Goal: Transaction & Acquisition: Purchase product/service

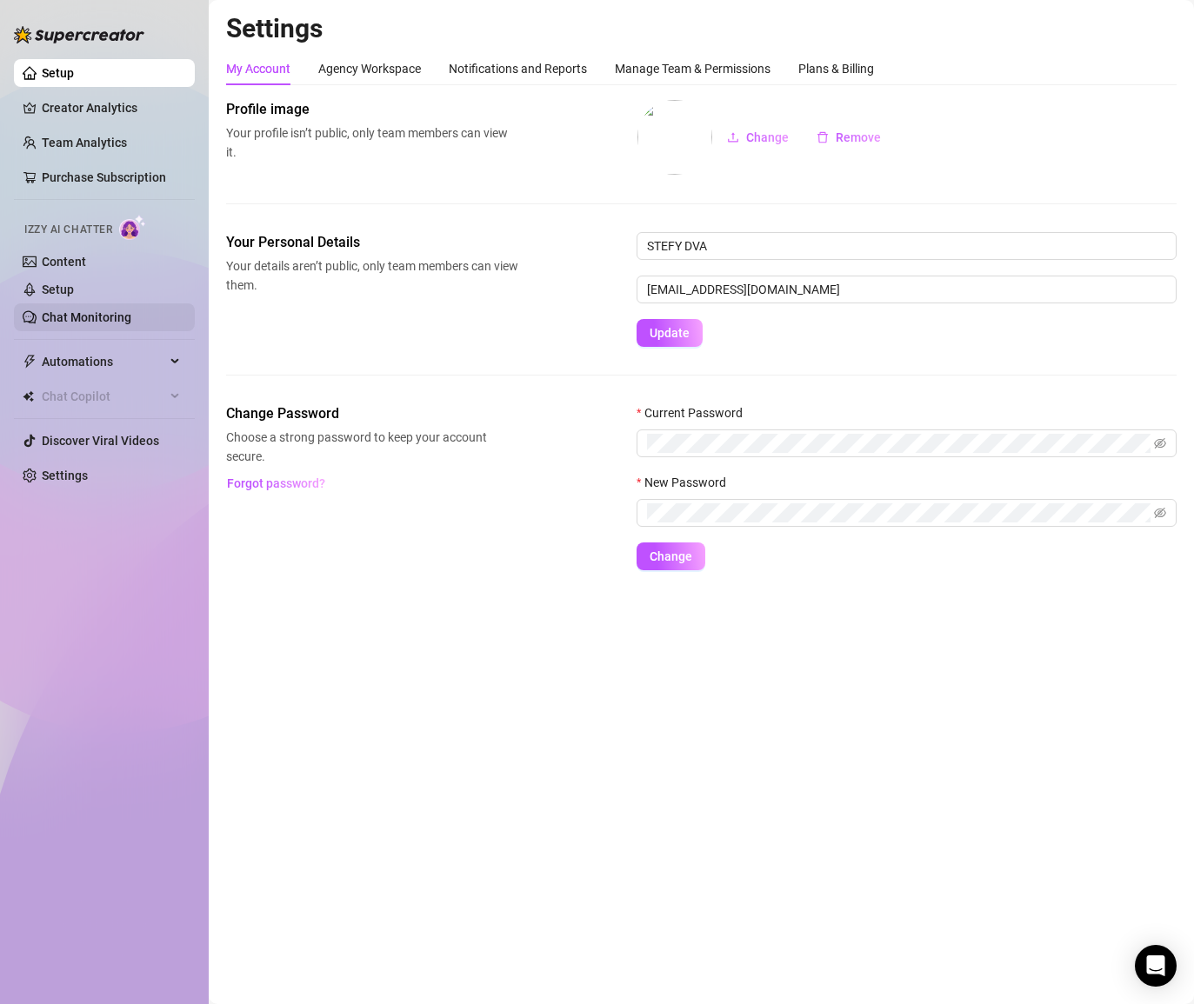
click at [79, 317] on link "Chat Monitoring" at bounding box center [87, 317] width 90 height 14
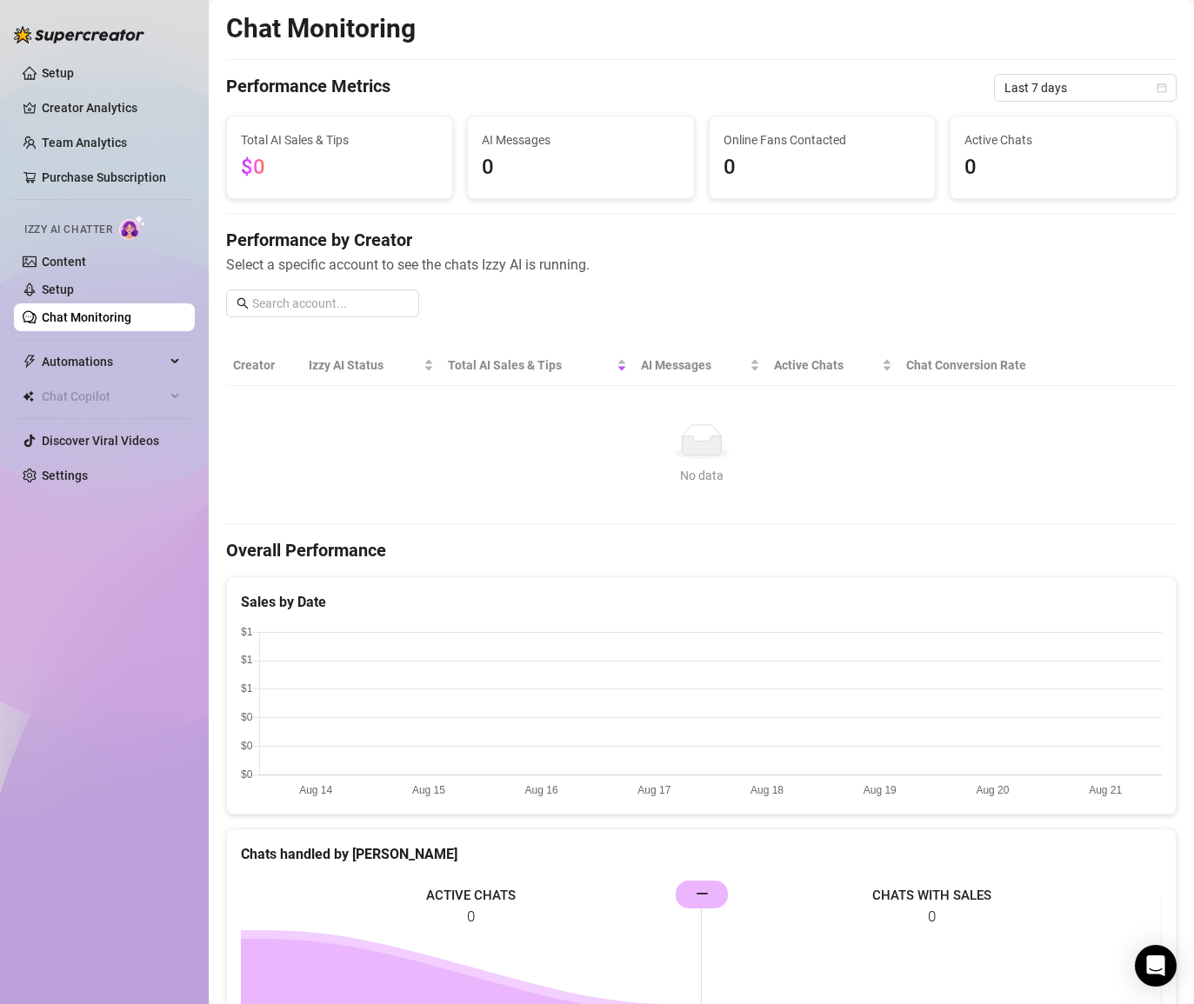
click at [604, 77] on div "Performance Metrics Last 7 days" at bounding box center [701, 88] width 950 height 28
click at [44, 474] on link "Settings" at bounding box center [65, 476] width 46 height 14
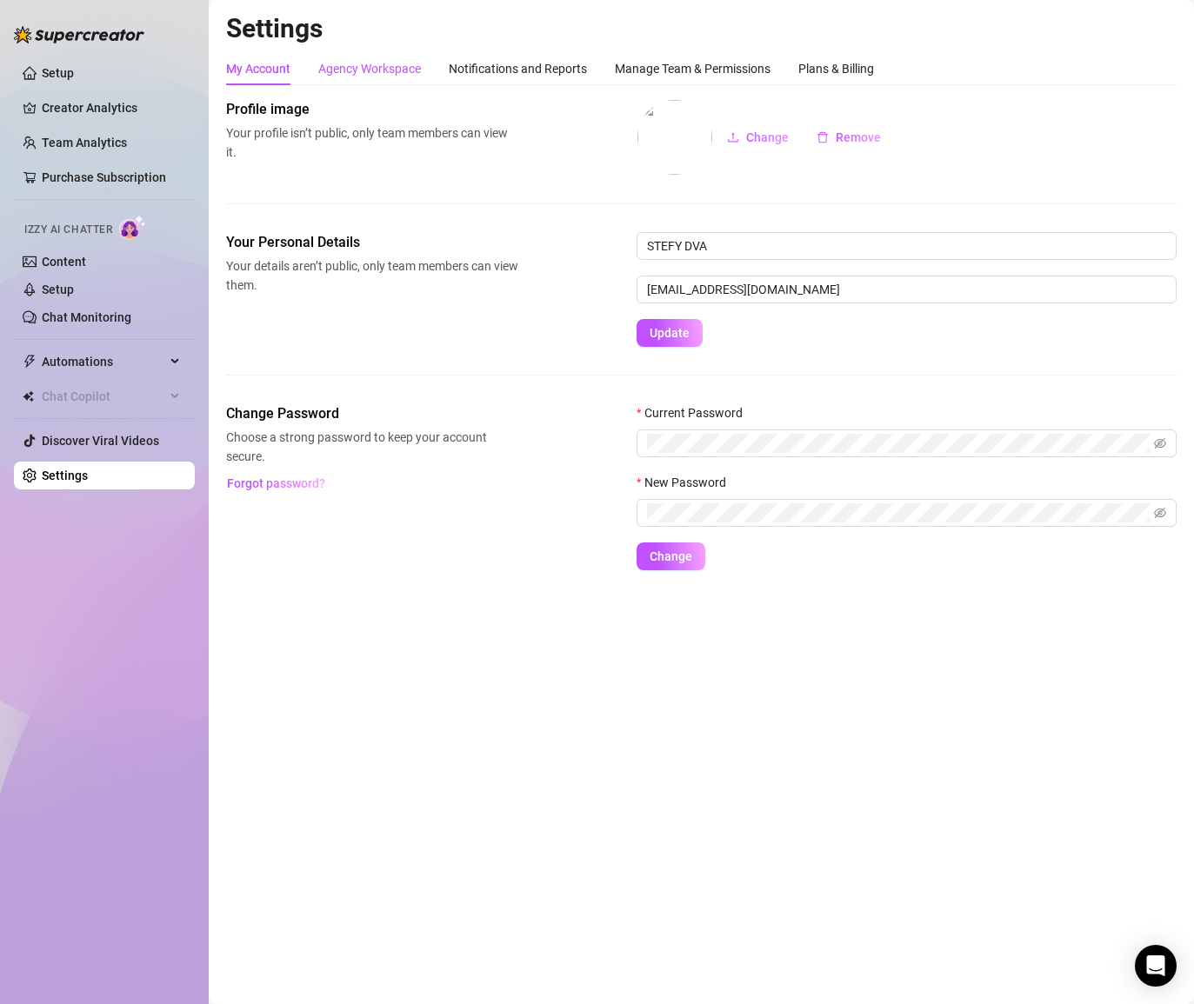
click at [402, 76] on div "Agency Workspace" at bounding box center [369, 68] width 103 height 19
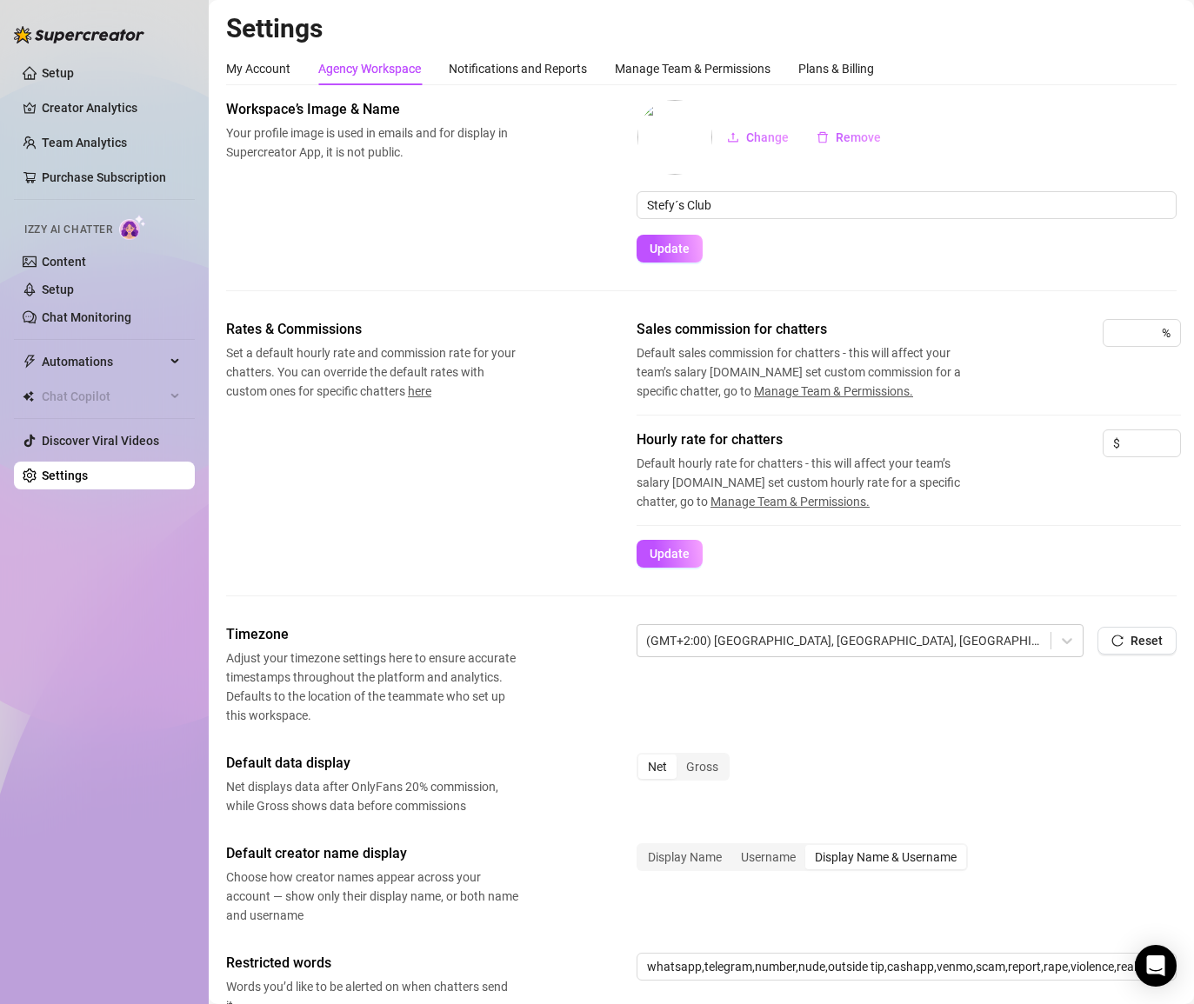
scroll to position [156, 0]
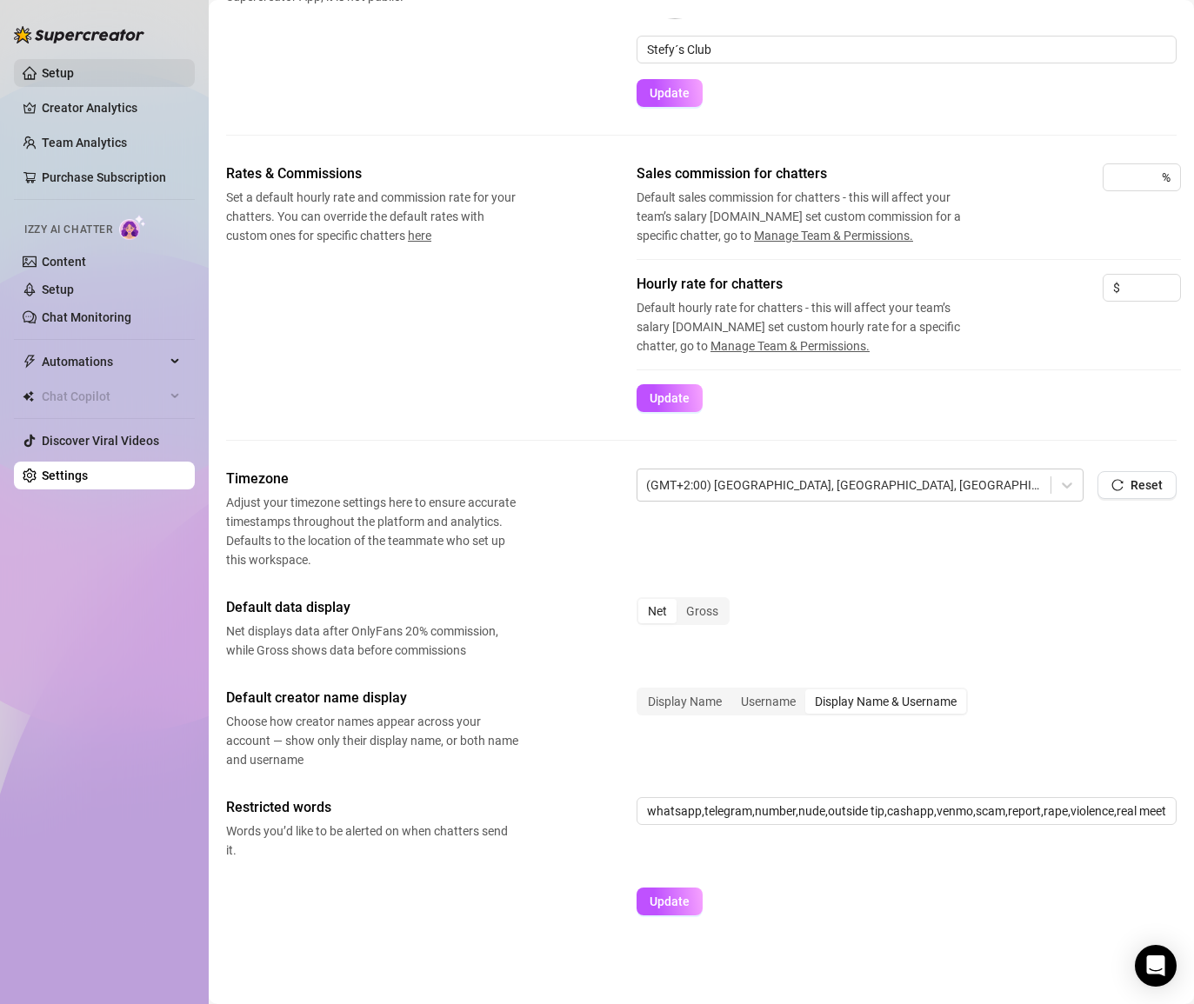
click at [74, 66] on link "Setup" at bounding box center [58, 73] width 32 height 14
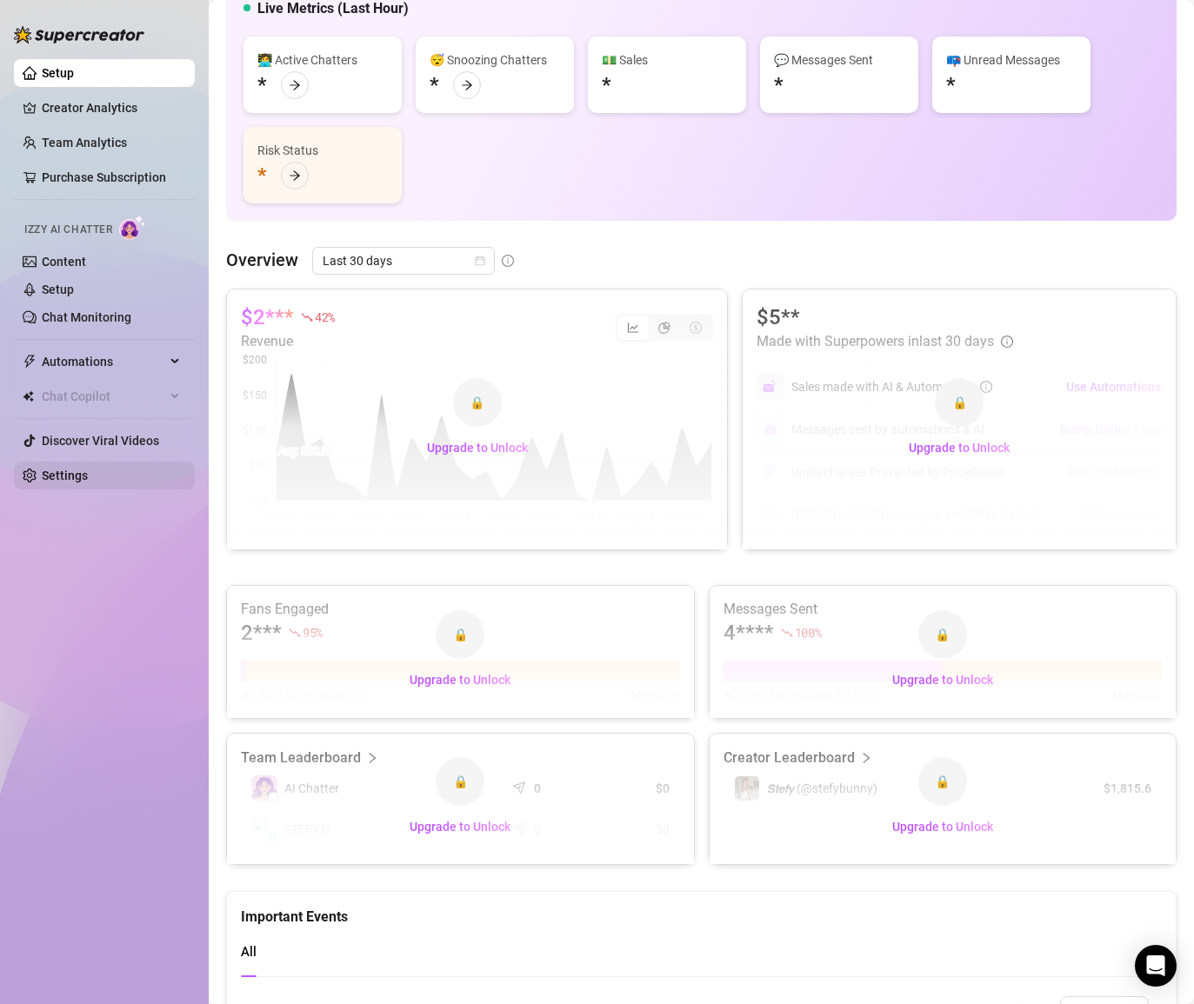
click at [59, 475] on link "Settings" at bounding box center [65, 476] width 46 height 14
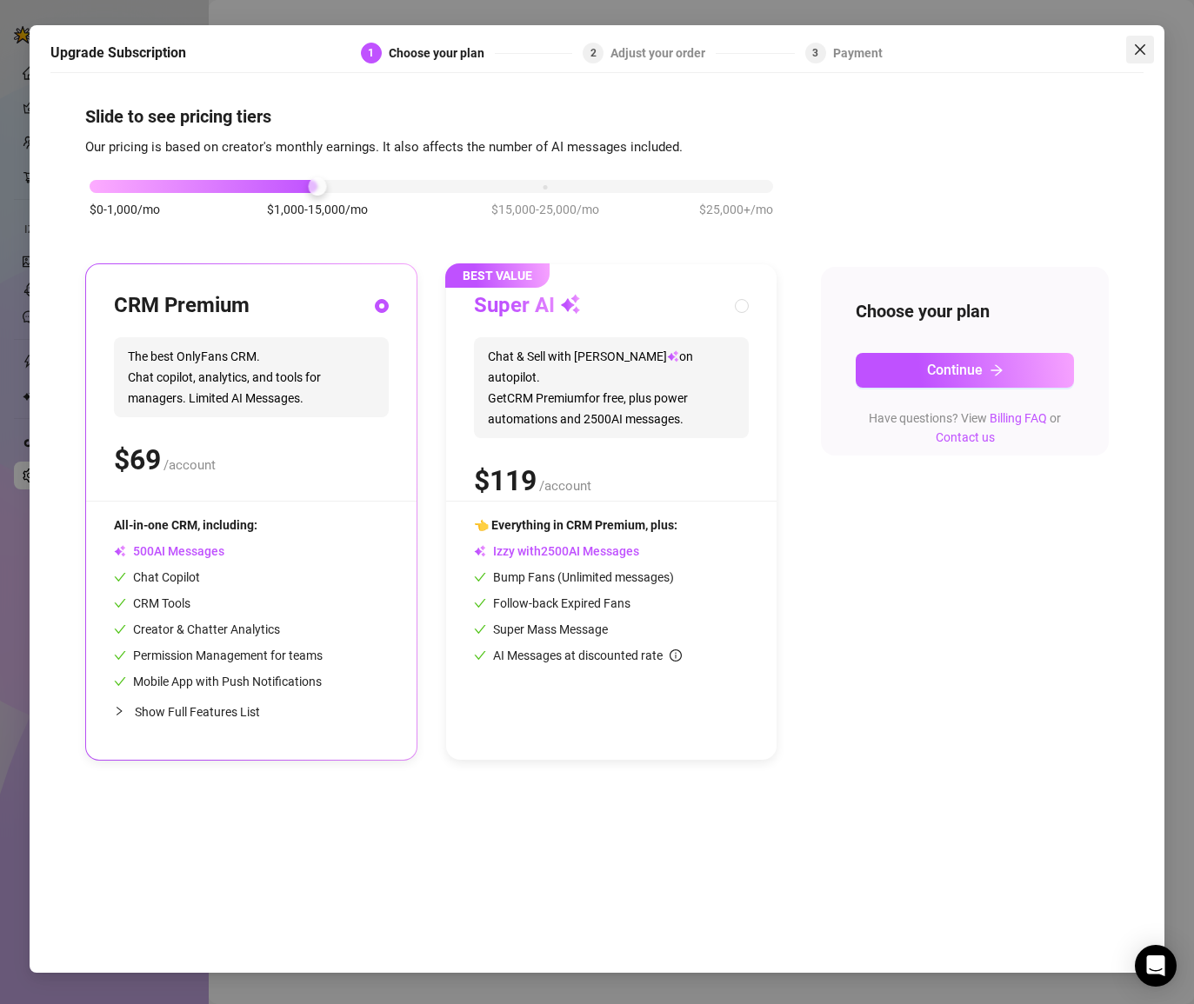
click at [1136, 44] on icon "close" at bounding box center [1140, 50] width 14 height 14
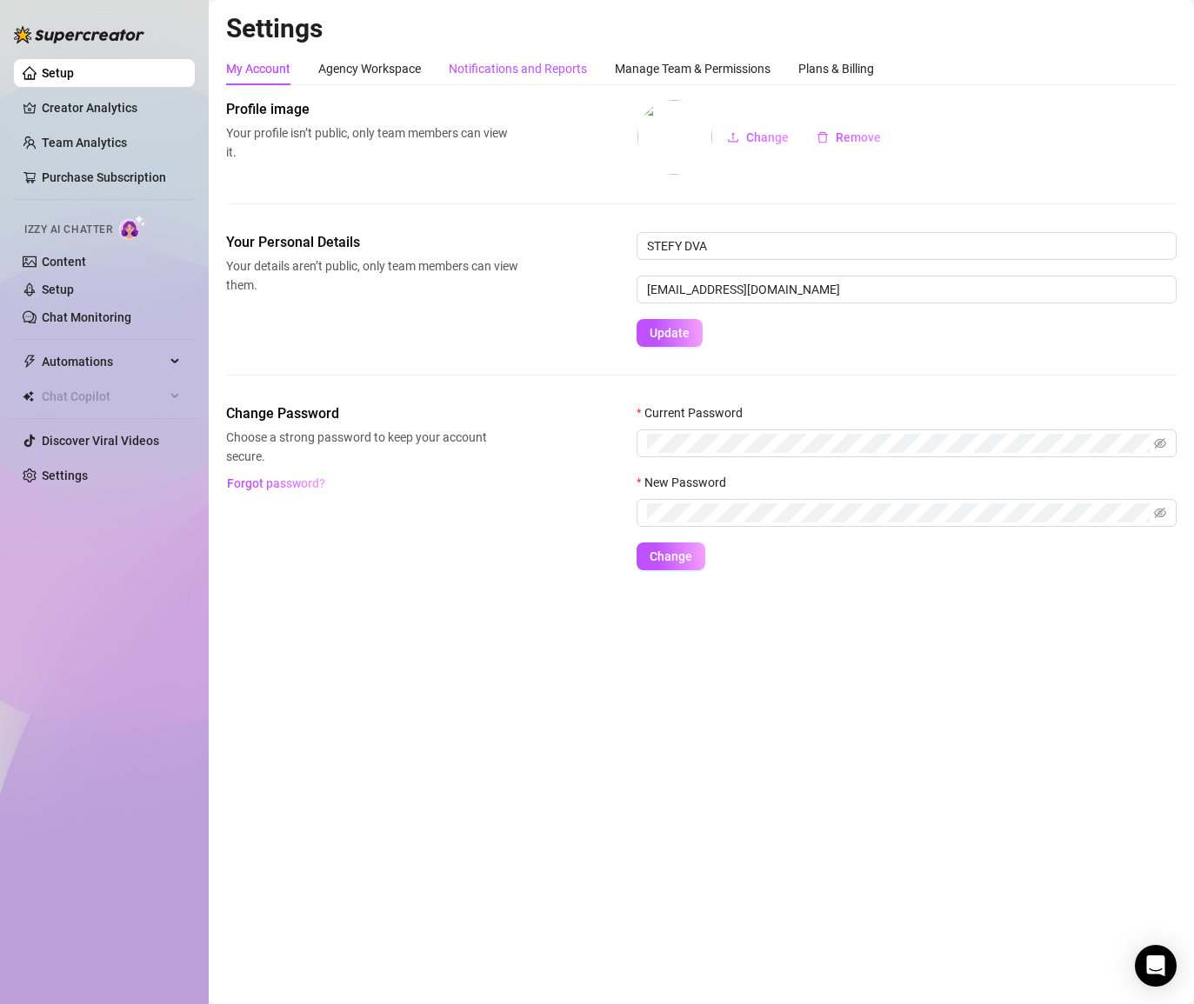
click at [502, 63] on div "Notifications and Reports" at bounding box center [518, 68] width 138 height 19
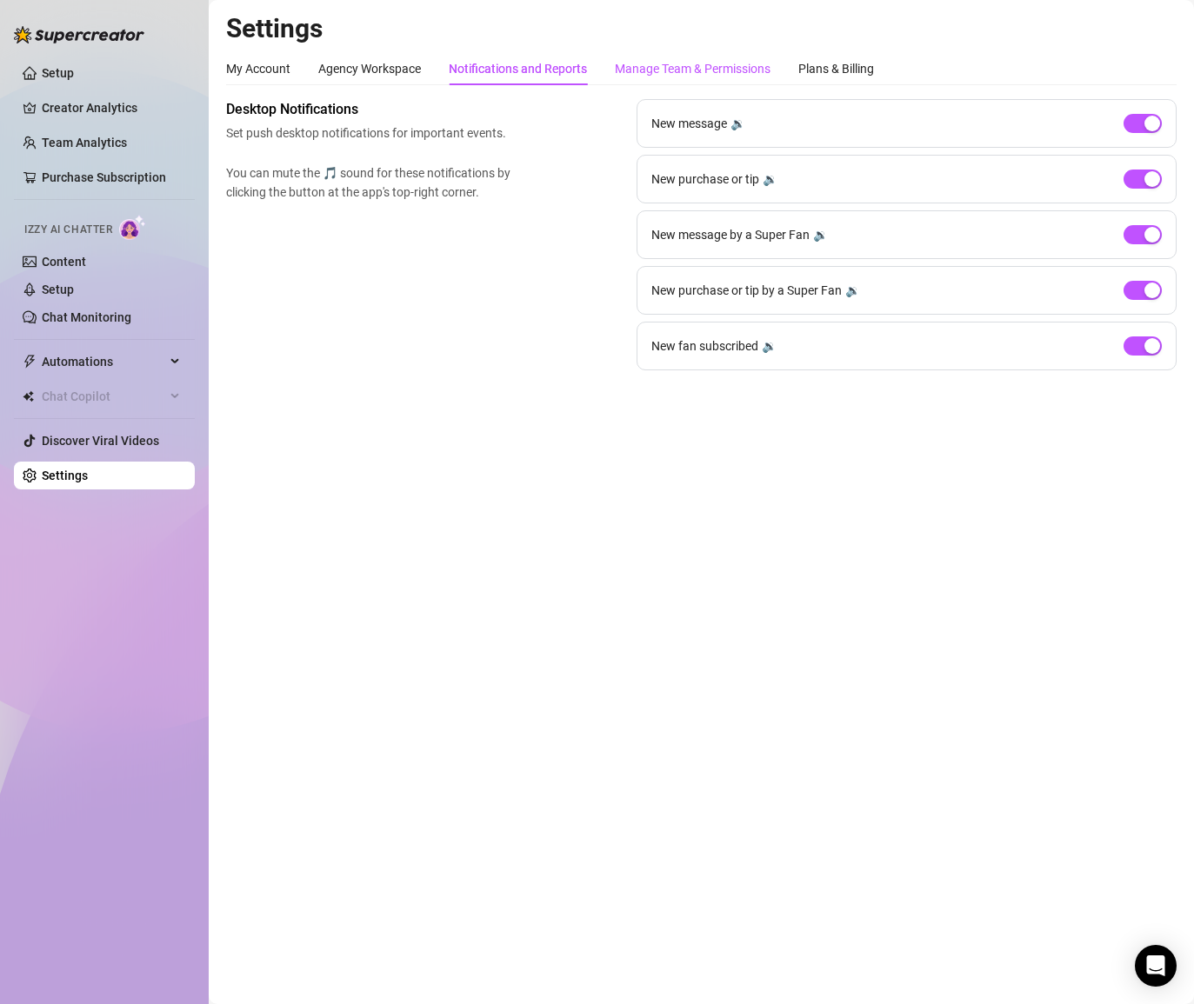
click at [691, 63] on div "Manage Team & Permissions" at bounding box center [693, 68] width 156 height 19
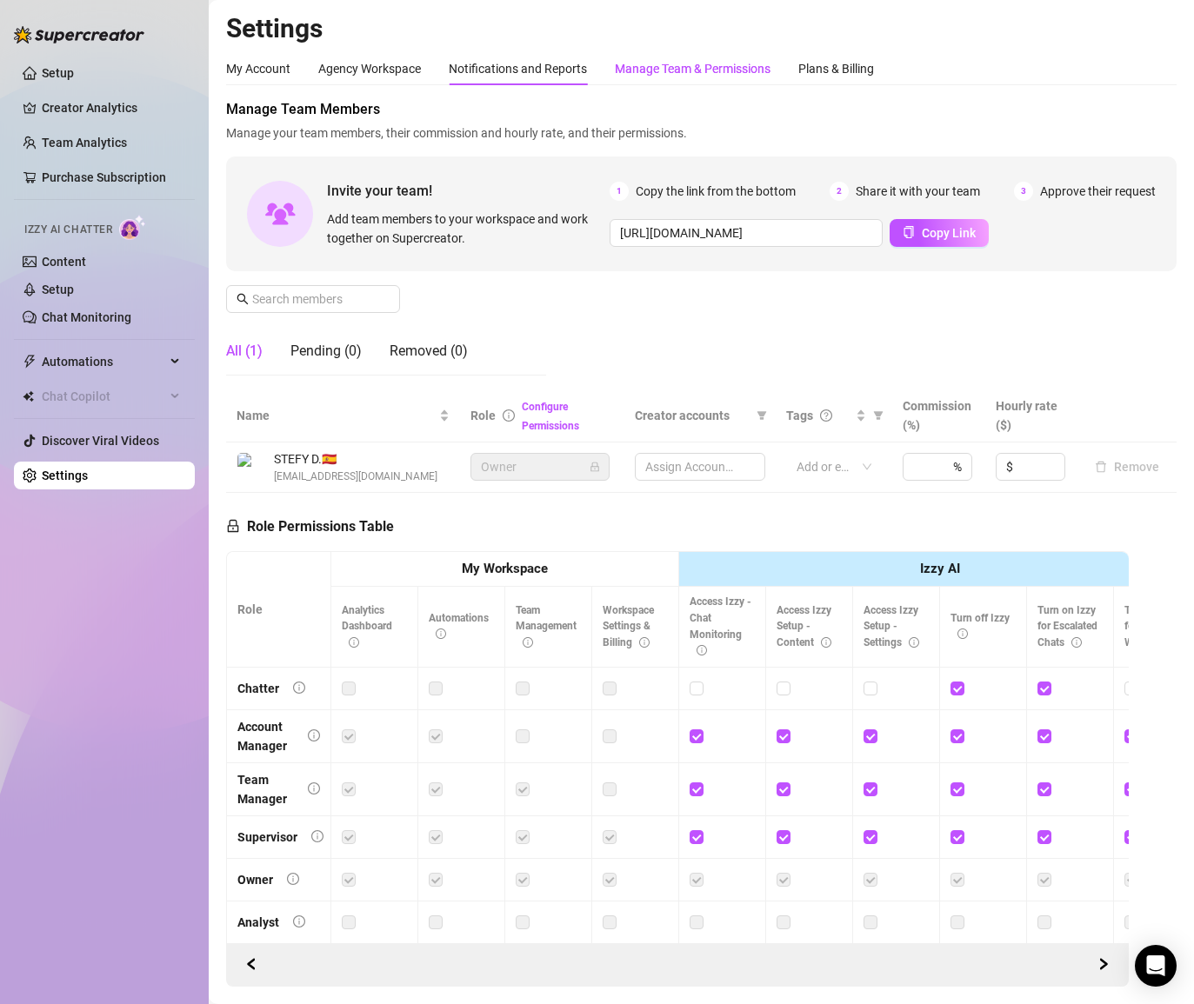
click at [680, 70] on div "Manage Team & Permissions" at bounding box center [693, 68] width 156 height 19
click at [834, 63] on div "Plans & Billing" at bounding box center [836, 68] width 76 height 19
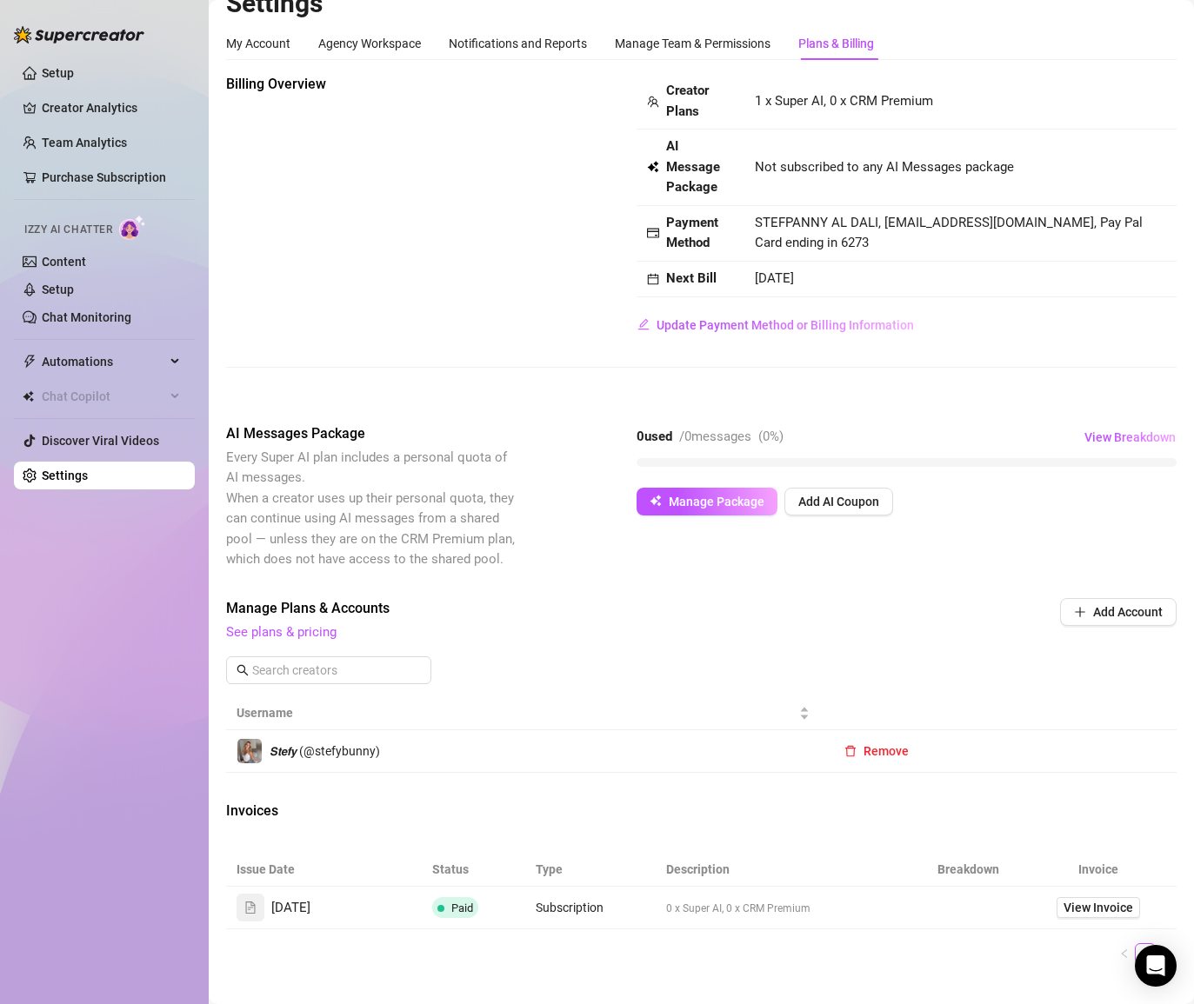
scroll to position [29, 0]
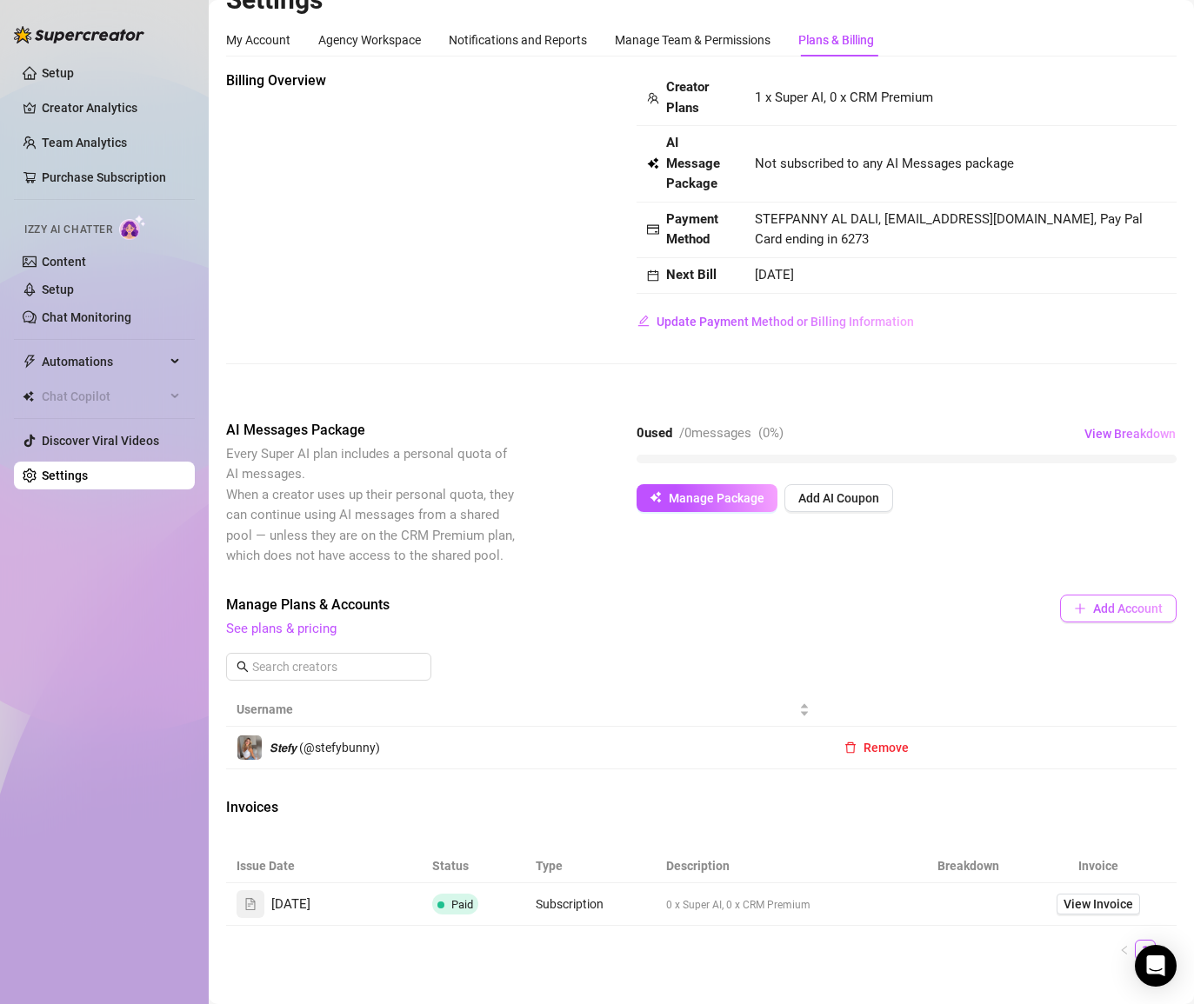
click at [1112, 610] on span "Add Account" at bounding box center [1128, 609] width 70 height 14
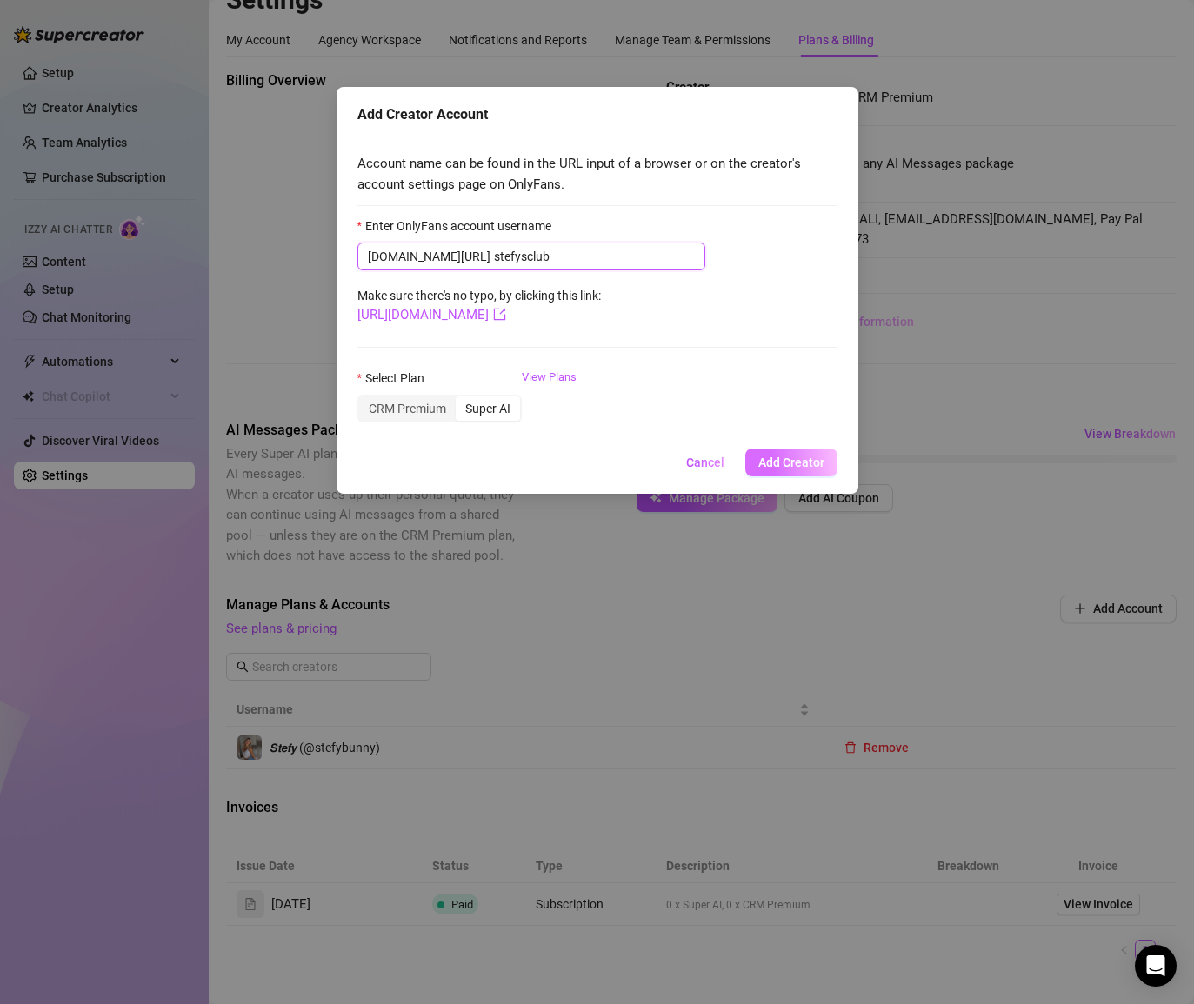
type input "stefysclub"
click at [791, 464] on span "Add Creator" at bounding box center [791, 463] width 66 height 14
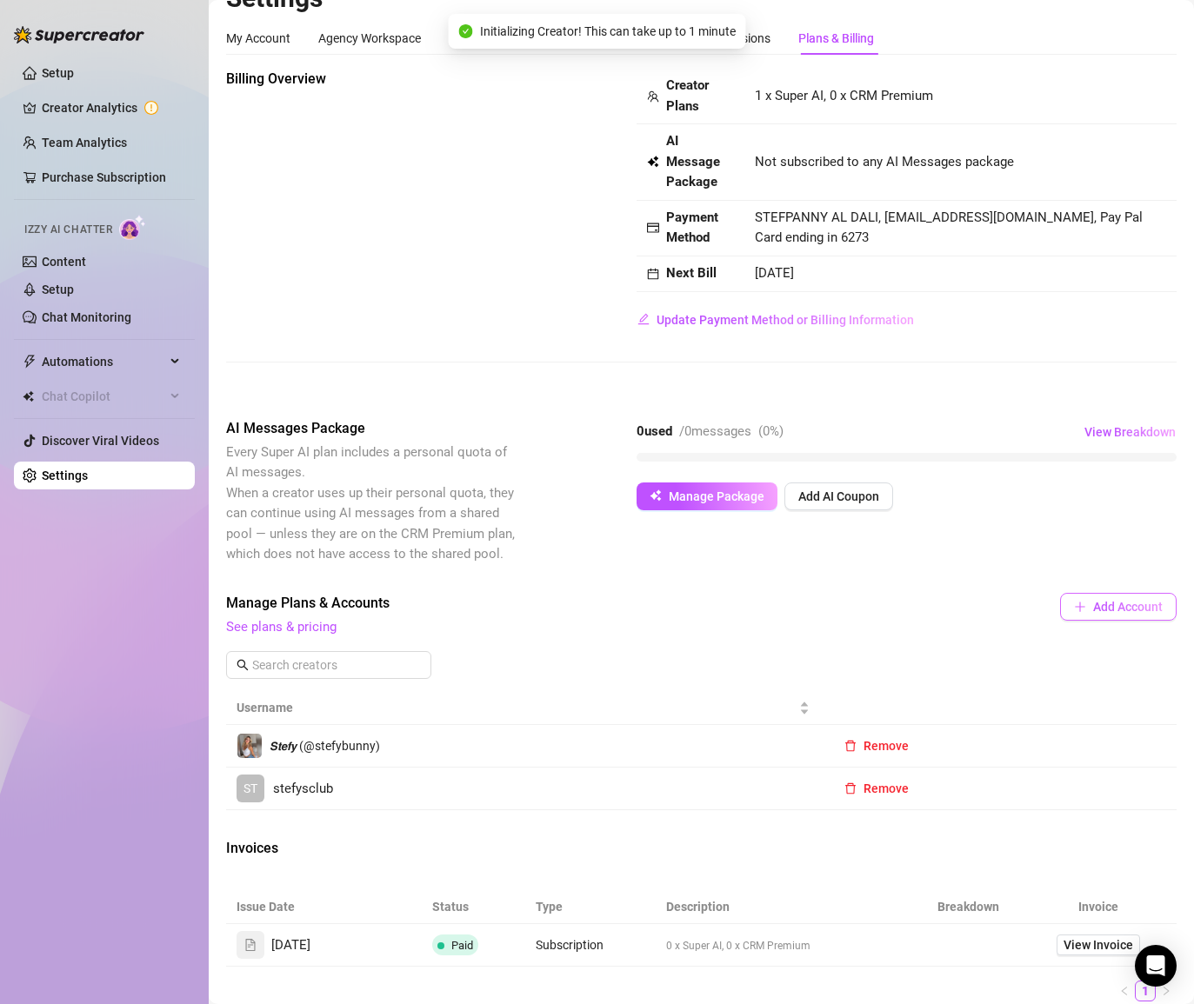
scroll to position [32, 0]
click at [1124, 604] on span "Add Account" at bounding box center [1128, 605] width 70 height 14
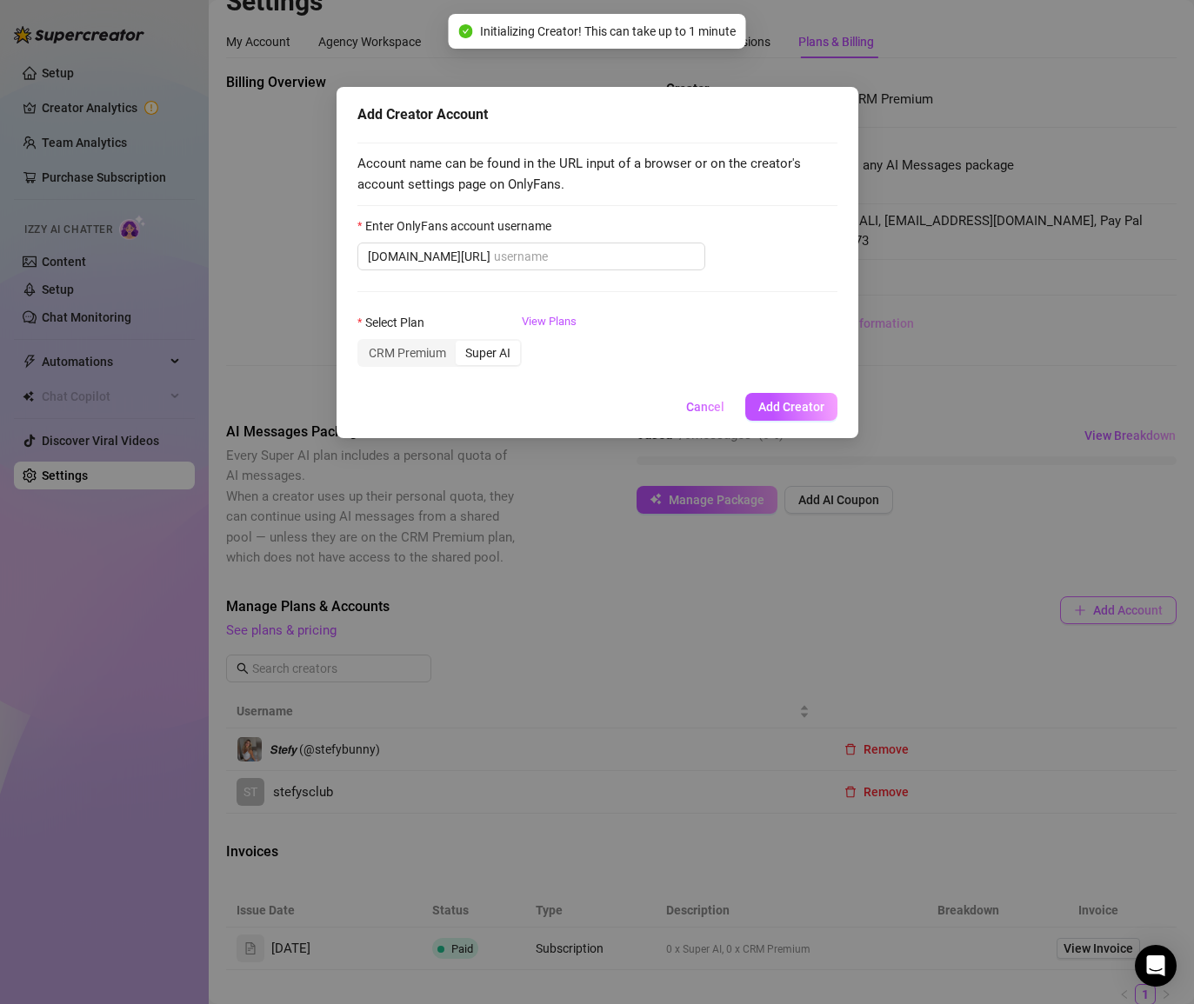
scroll to position [30, 0]
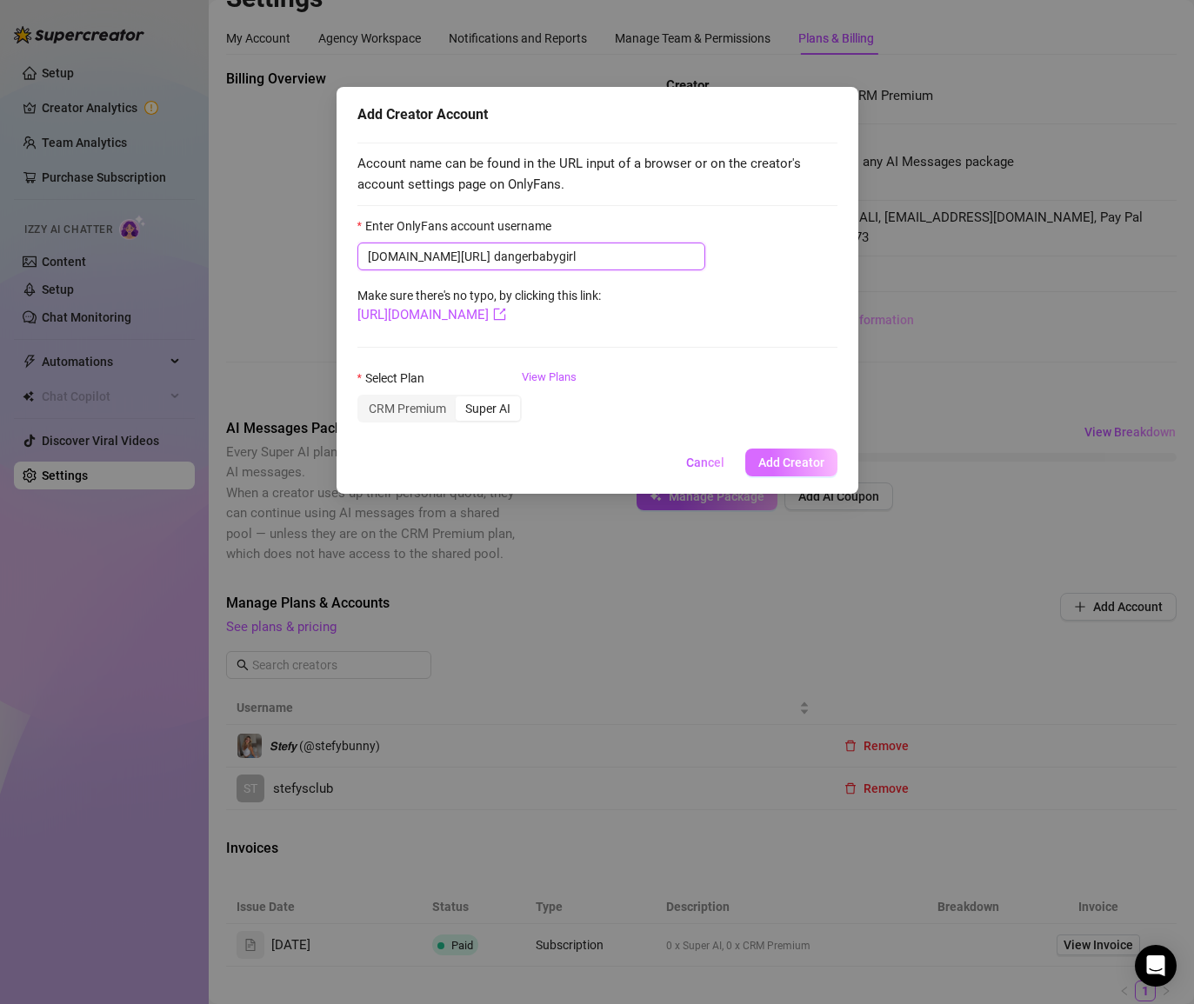
type input "dangerbabygirl"
click at [780, 460] on span "Add Creator" at bounding box center [791, 463] width 66 height 14
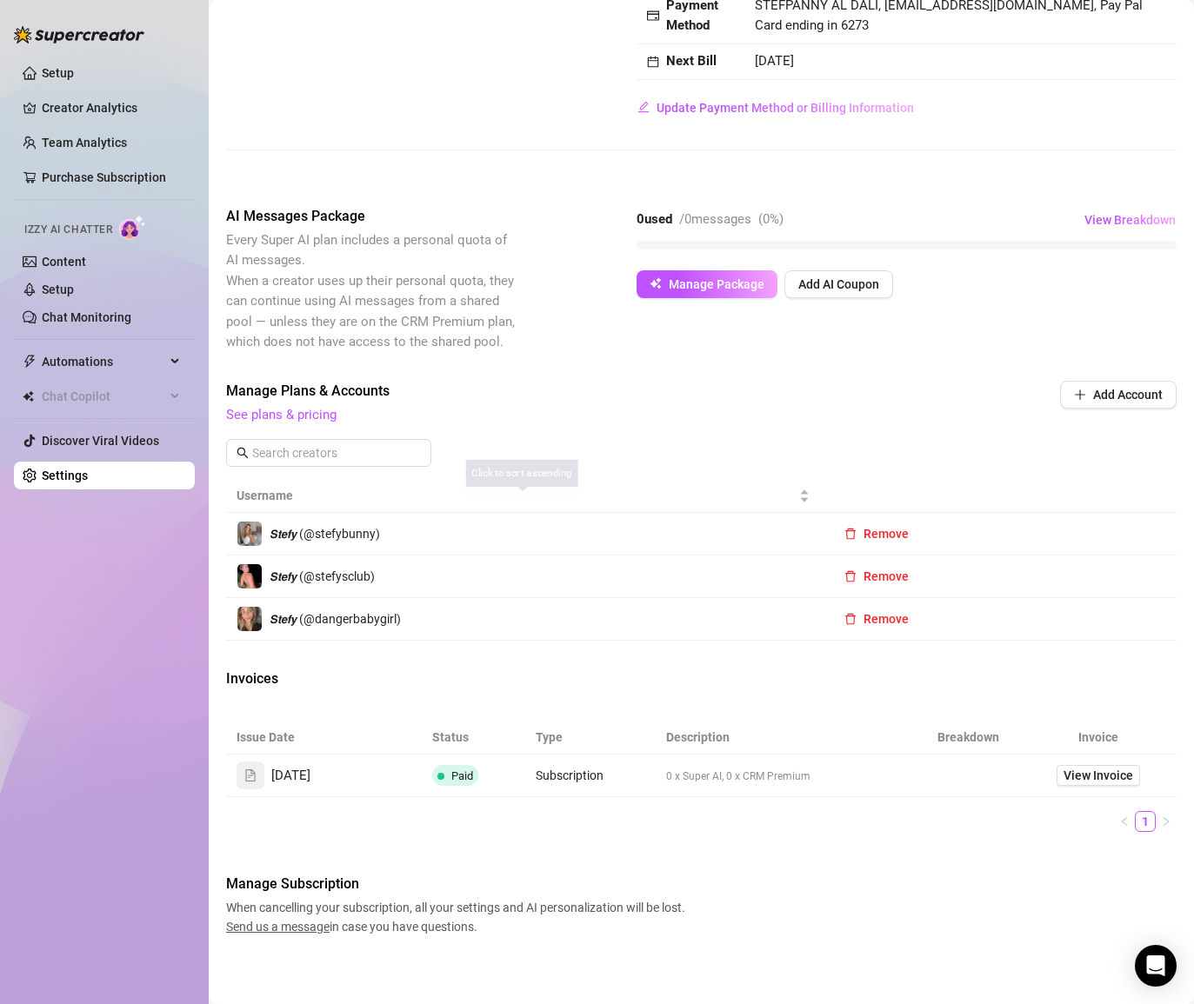
scroll to position [248, 0]
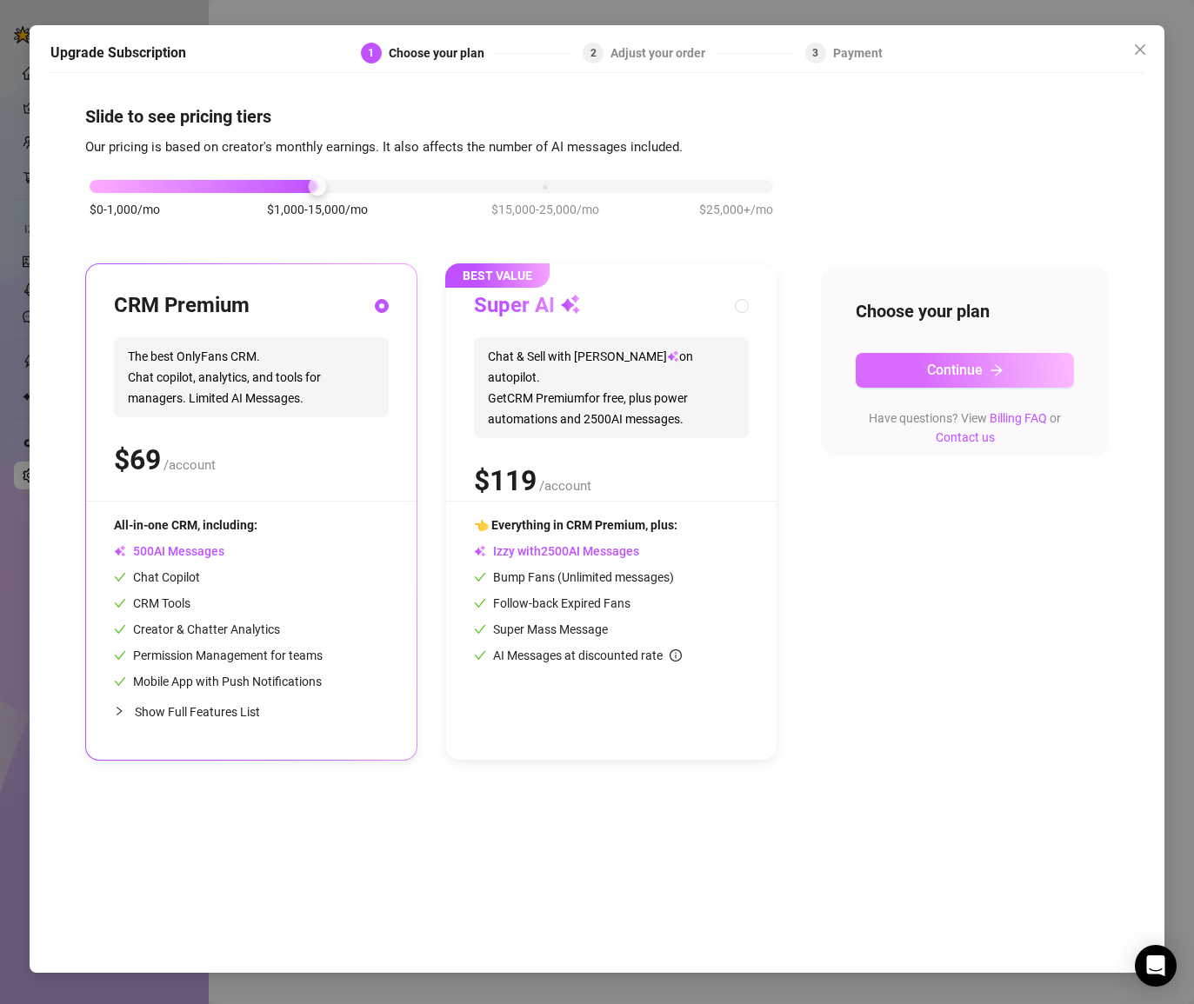
click at [912, 360] on button "Continue" at bounding box center [963, 370] width 217 height 35
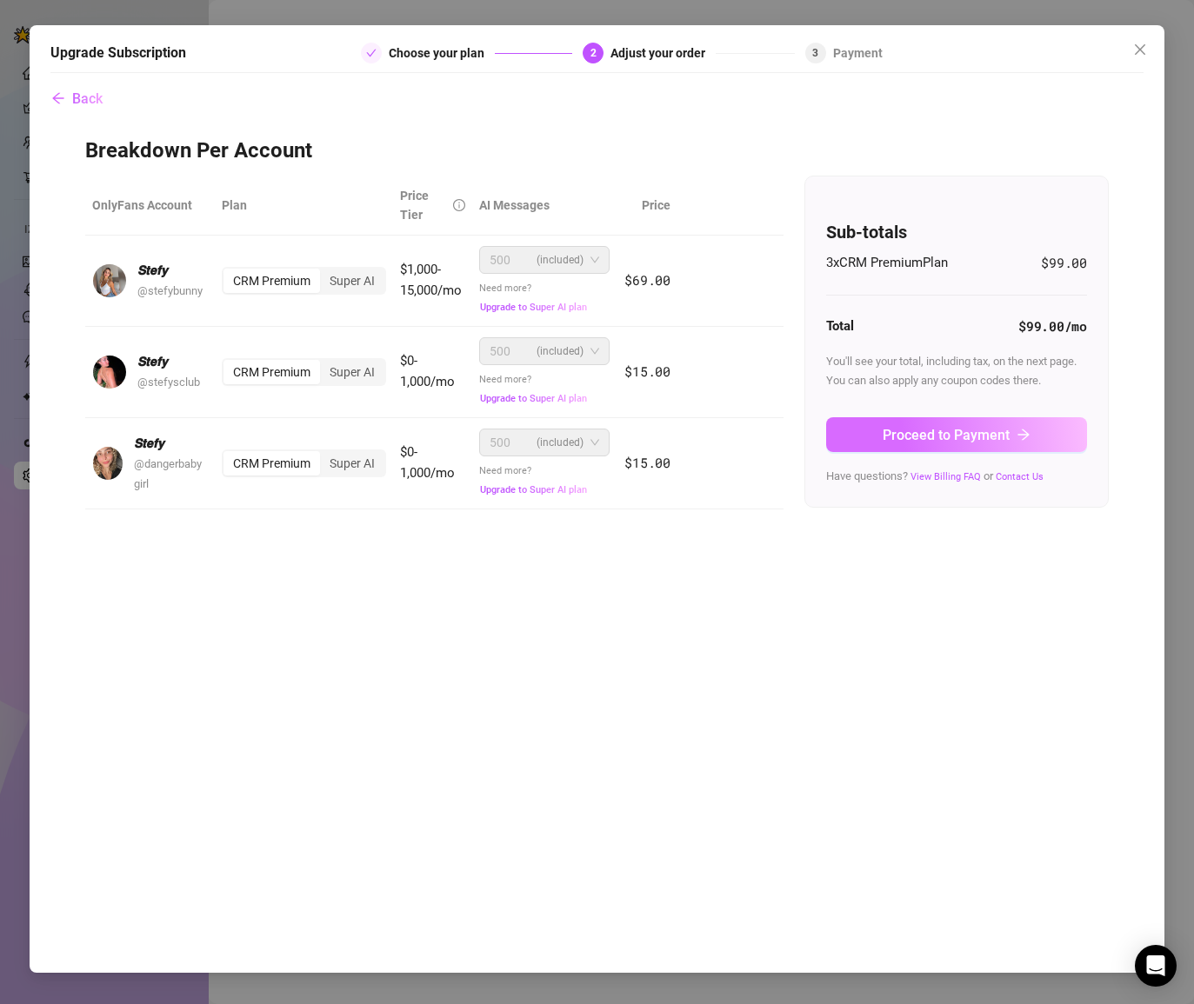
click at [894, 438] on span "Proceed to Payment" at bounding box center [945, 435] width 127 height 17
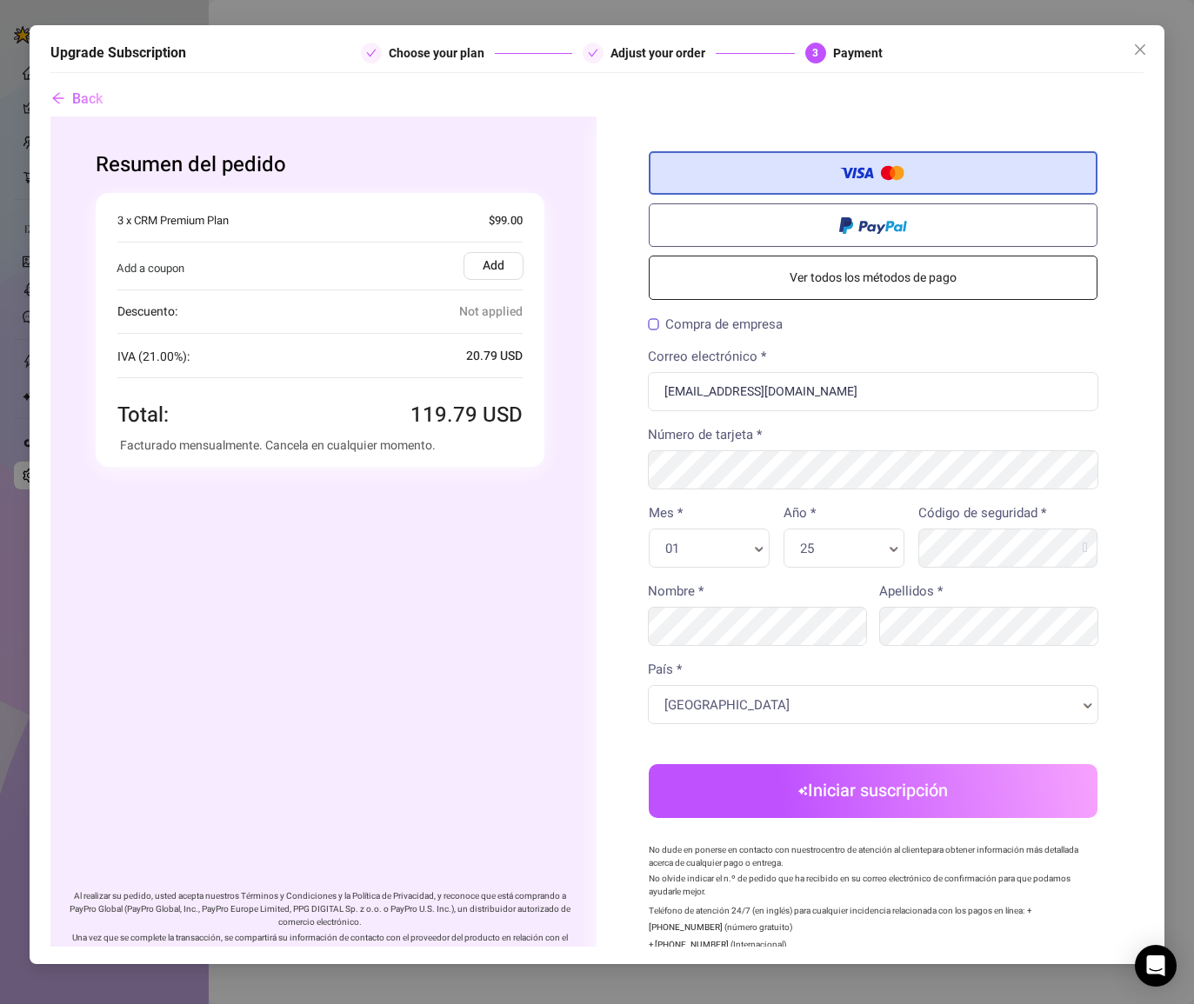
click at [861, 283] on link "Ver todos los métodos de pago" at bounding box center [872, 277] width 449 height 44
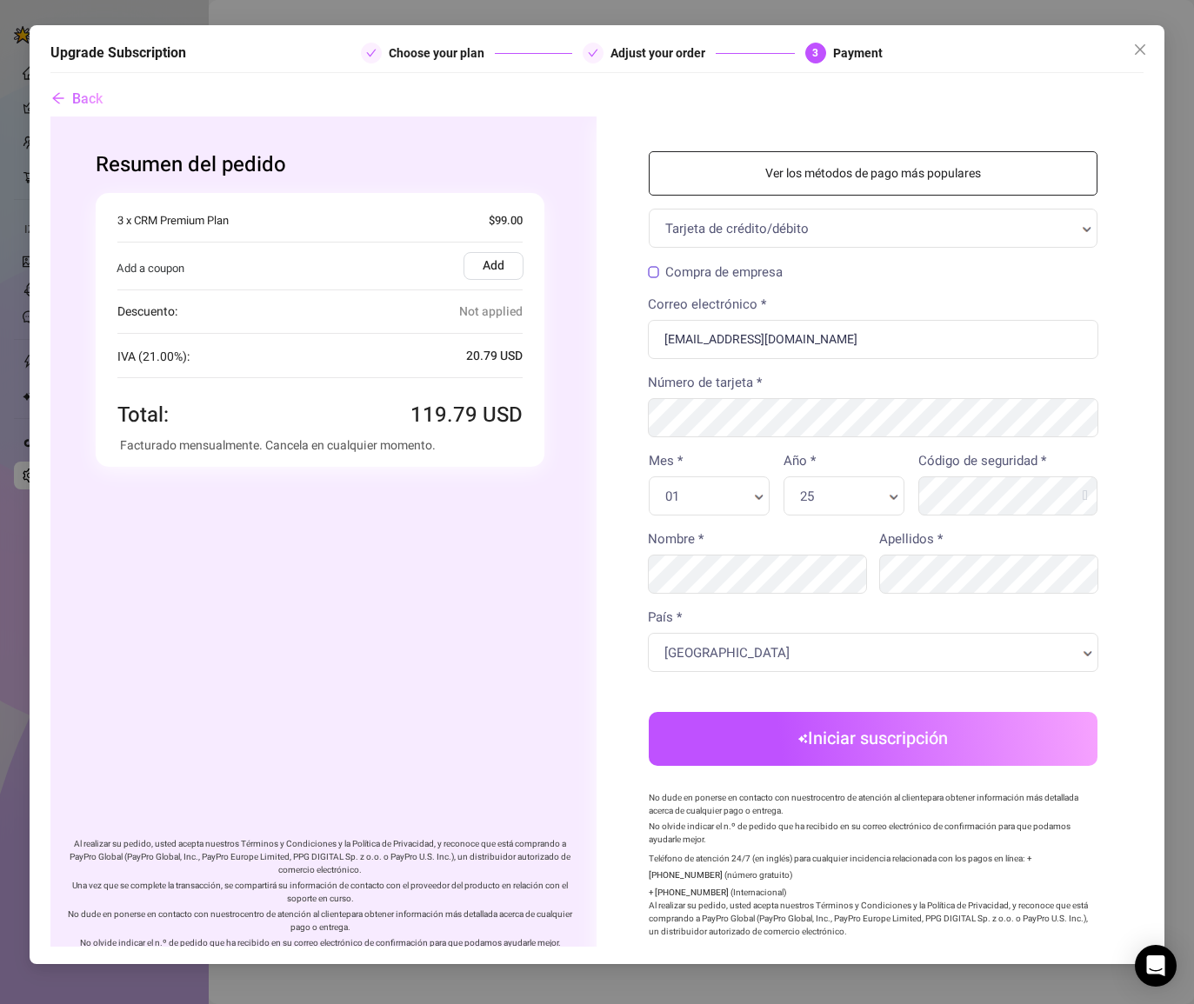
click at [857, 178] on link "Ver los métodos de pago más populares" at bounding box center [872, 172] width 449 height 44
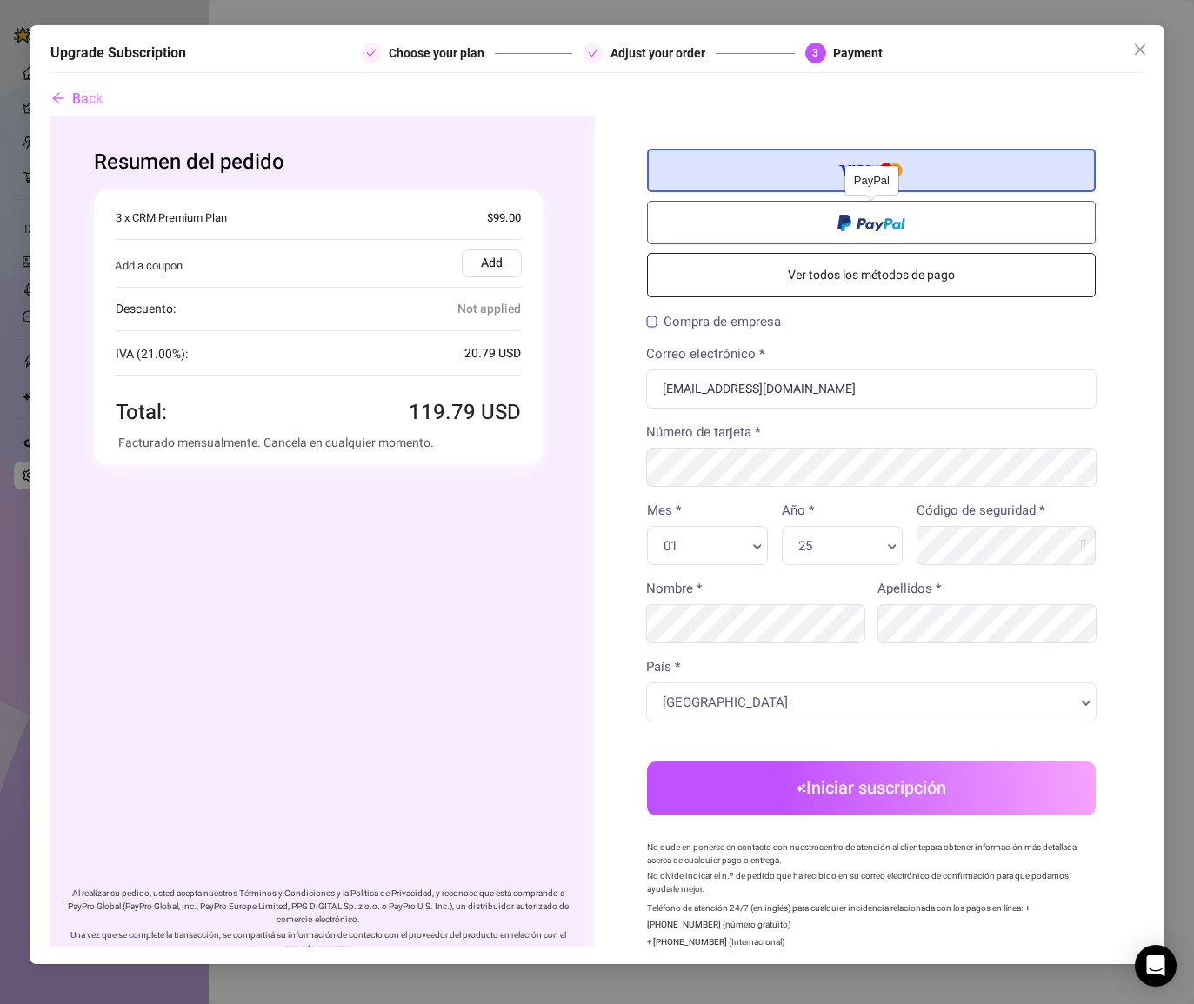
click at [885, 224] on span at bounding box center [871, 220] width 68 height 20
click at [50, 116] on input "radio" at bounding box center [50, 116] width 0 height 0
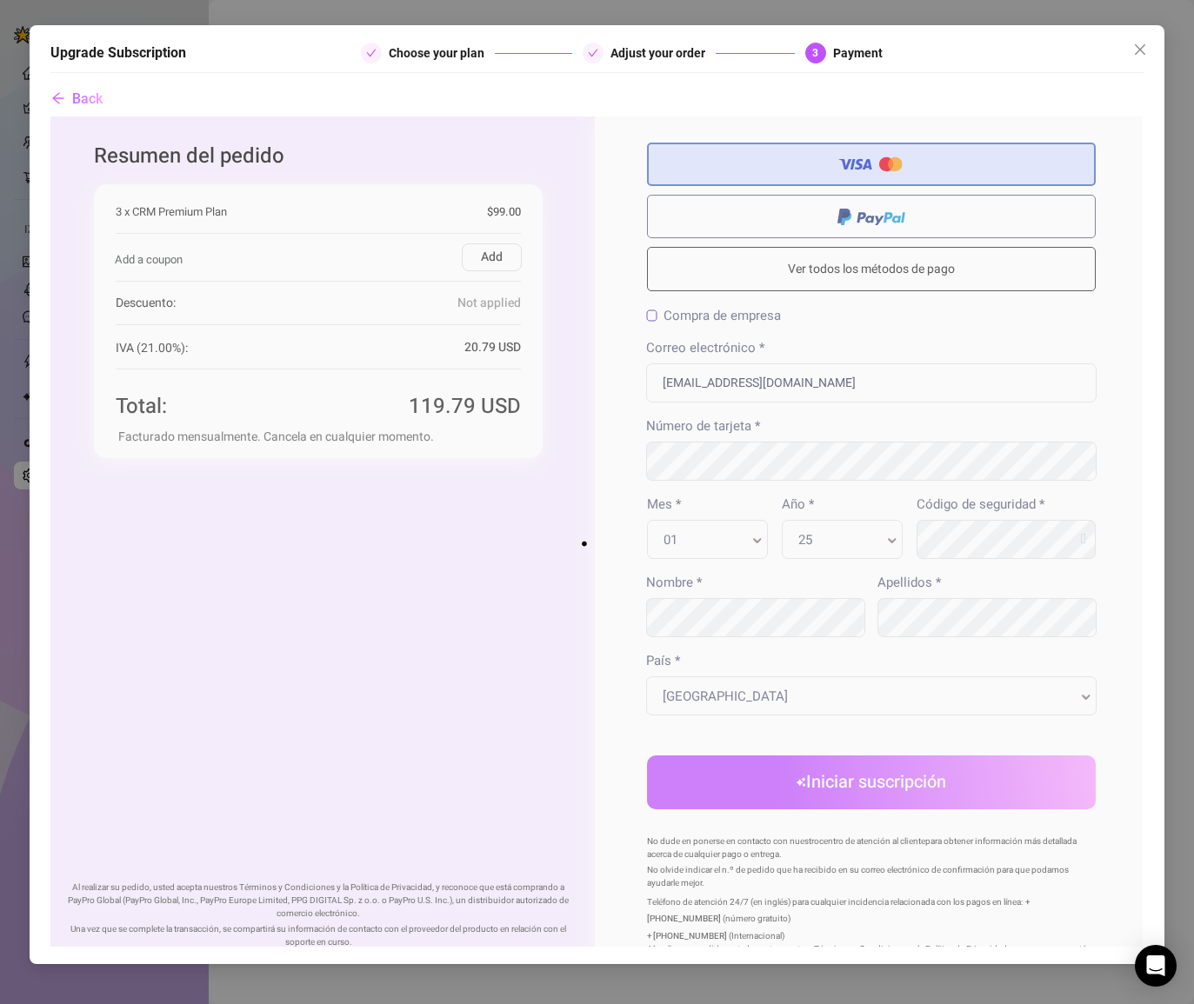
scroll to position [0, 2]
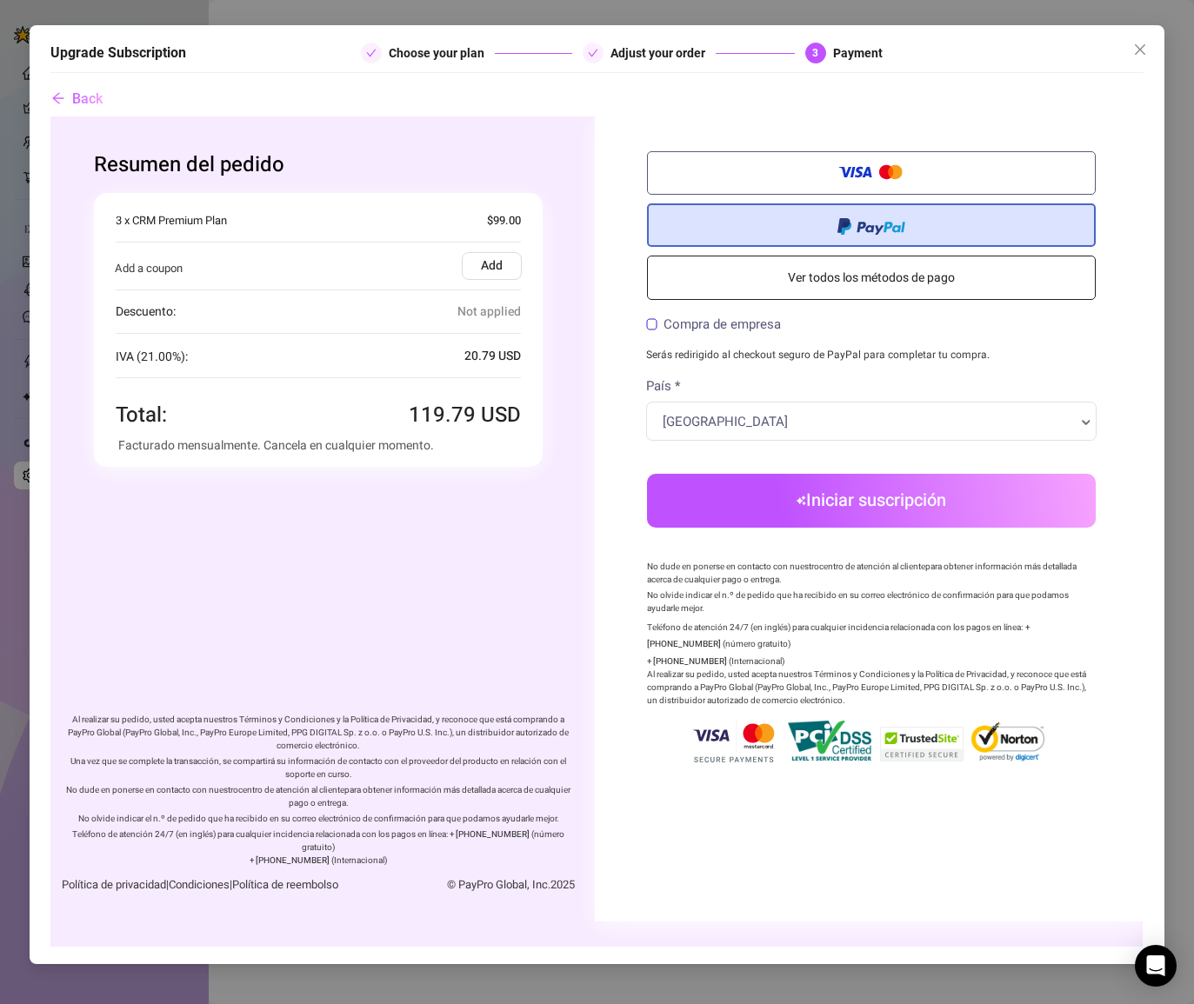
click at [768, 493] on button "Iniciar suscripción" at bounding box center [871, 500] width 449 height 54
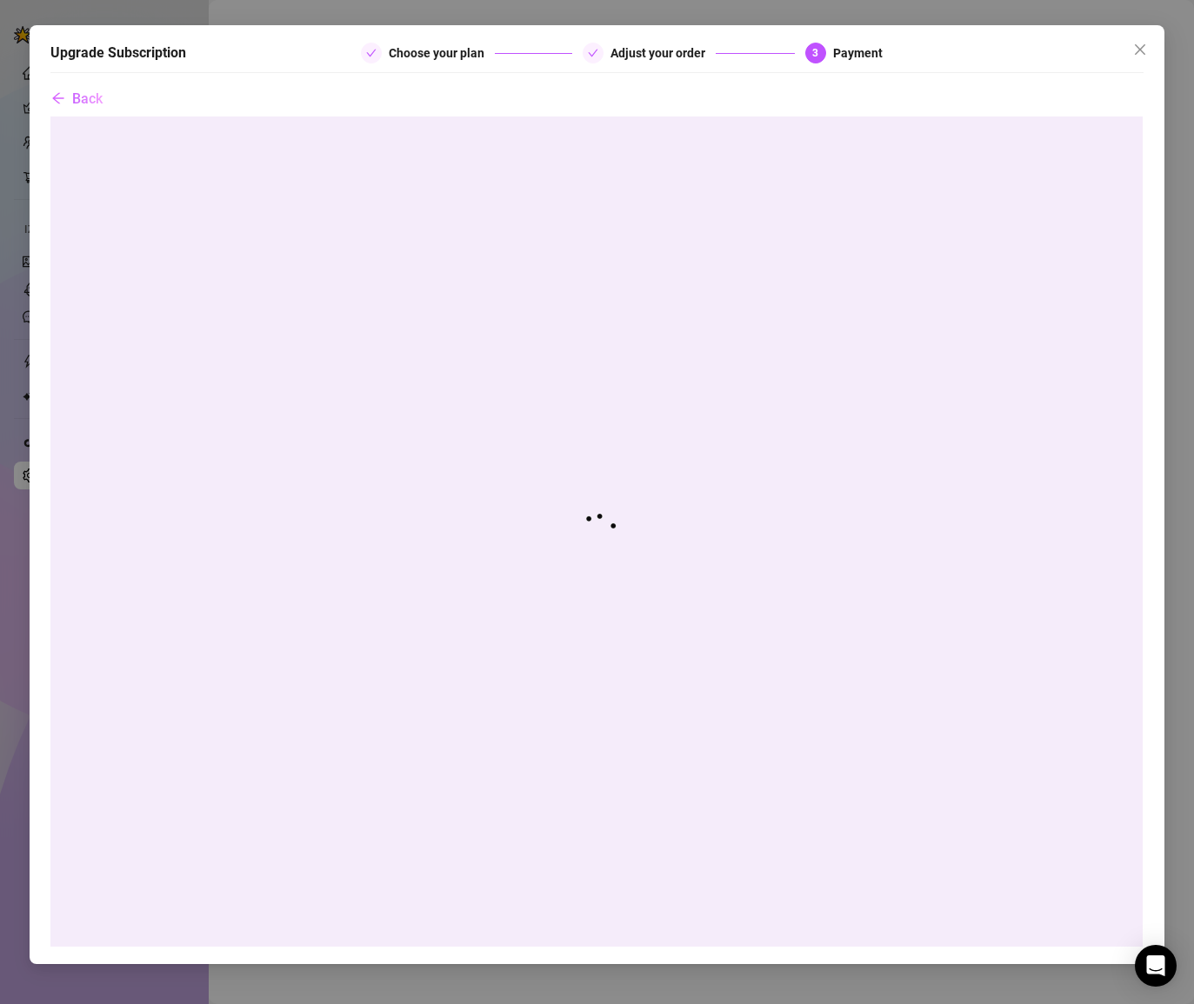
scroll to position [0, 0]
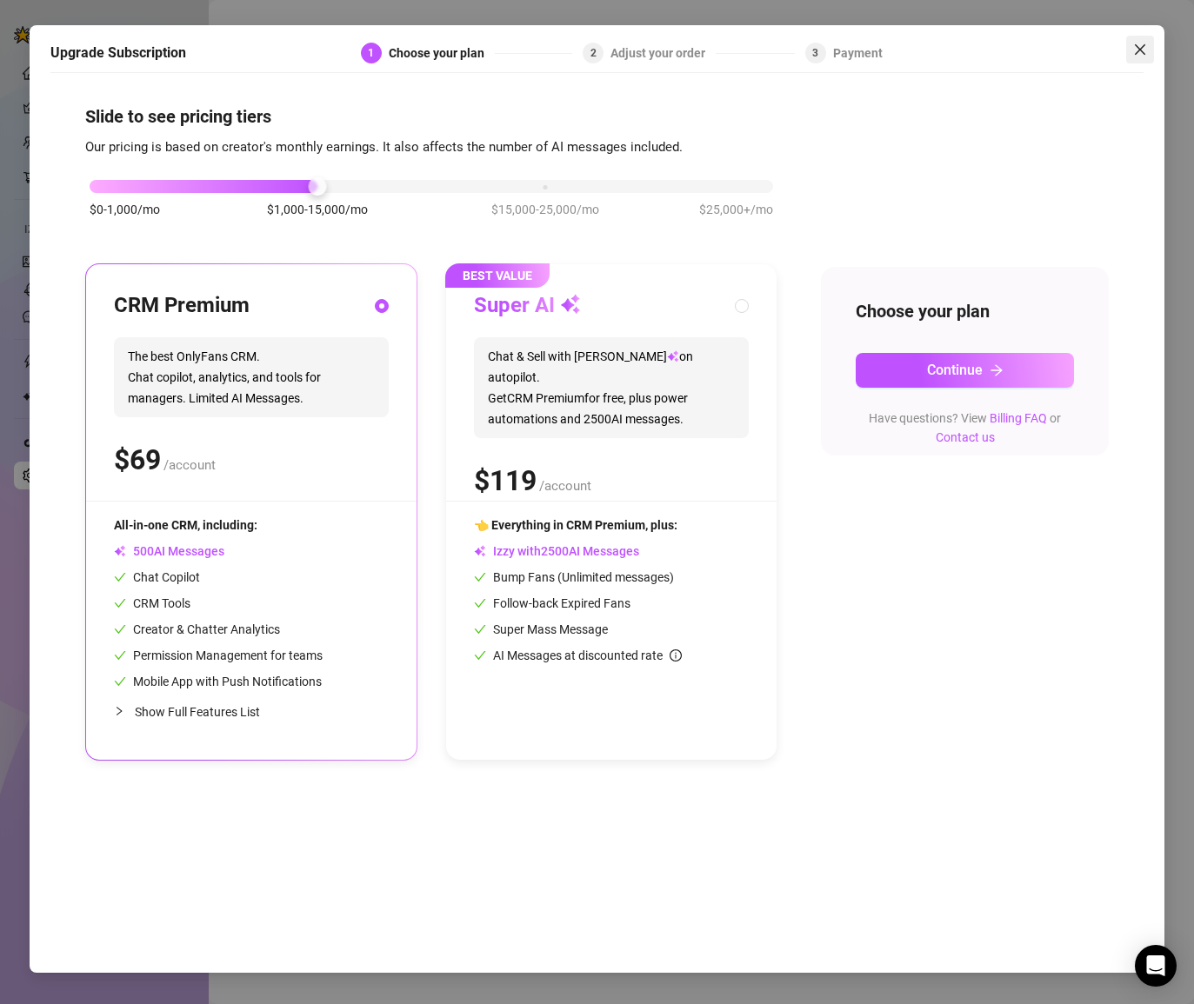
click at [1145, 51] on icon "close" at bounding box center [1140, 50] width 14 height 14
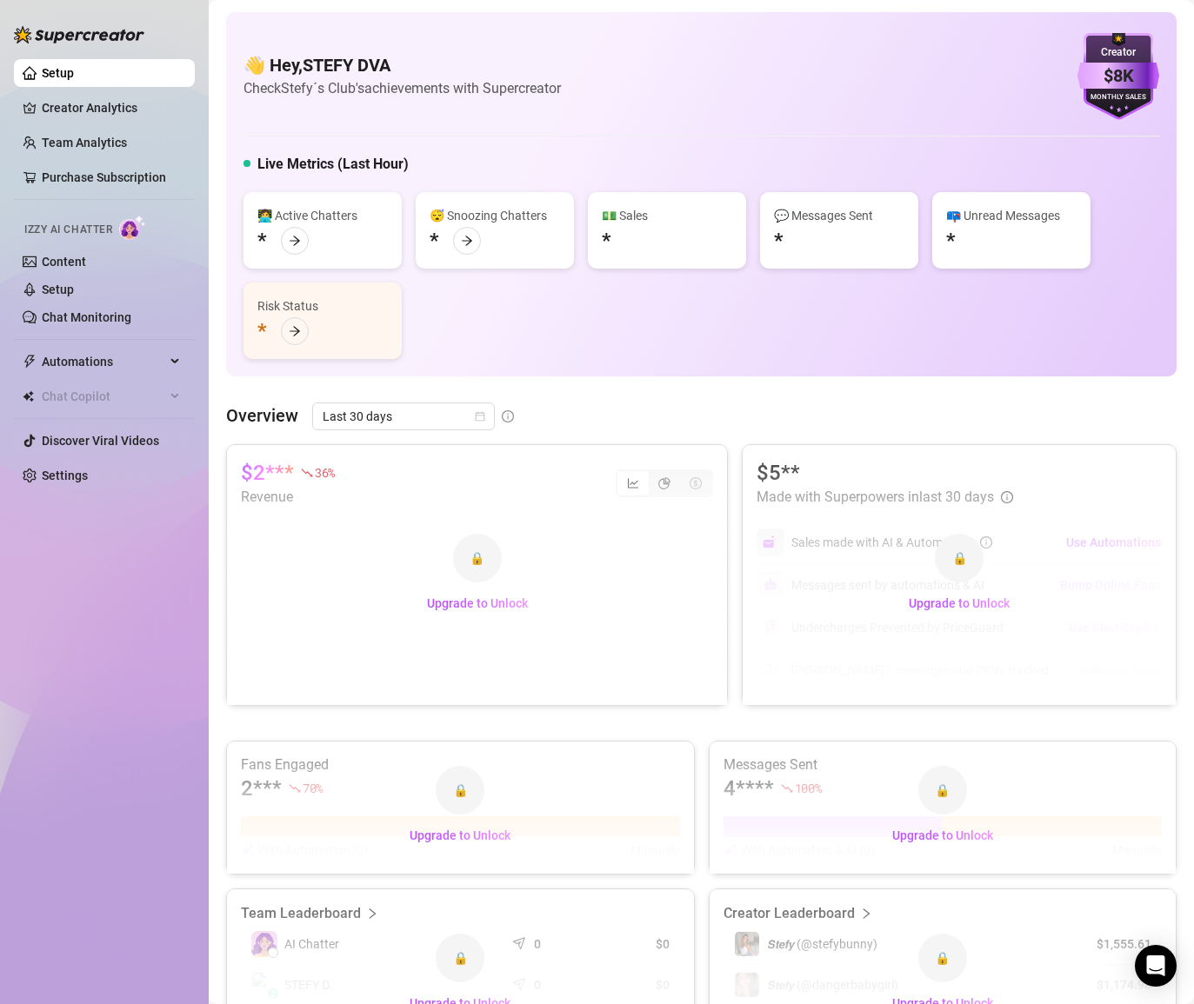
click at [47, 489] on ul "Setup Creator Analytics Team Analytics Purchase Subscription Izzy AI Chatter Co…" at bounding box center [104, 274] width 181 height 444
click at [59, 473] on link "Settings" at bounding box center [65, 476] width 46 height 14
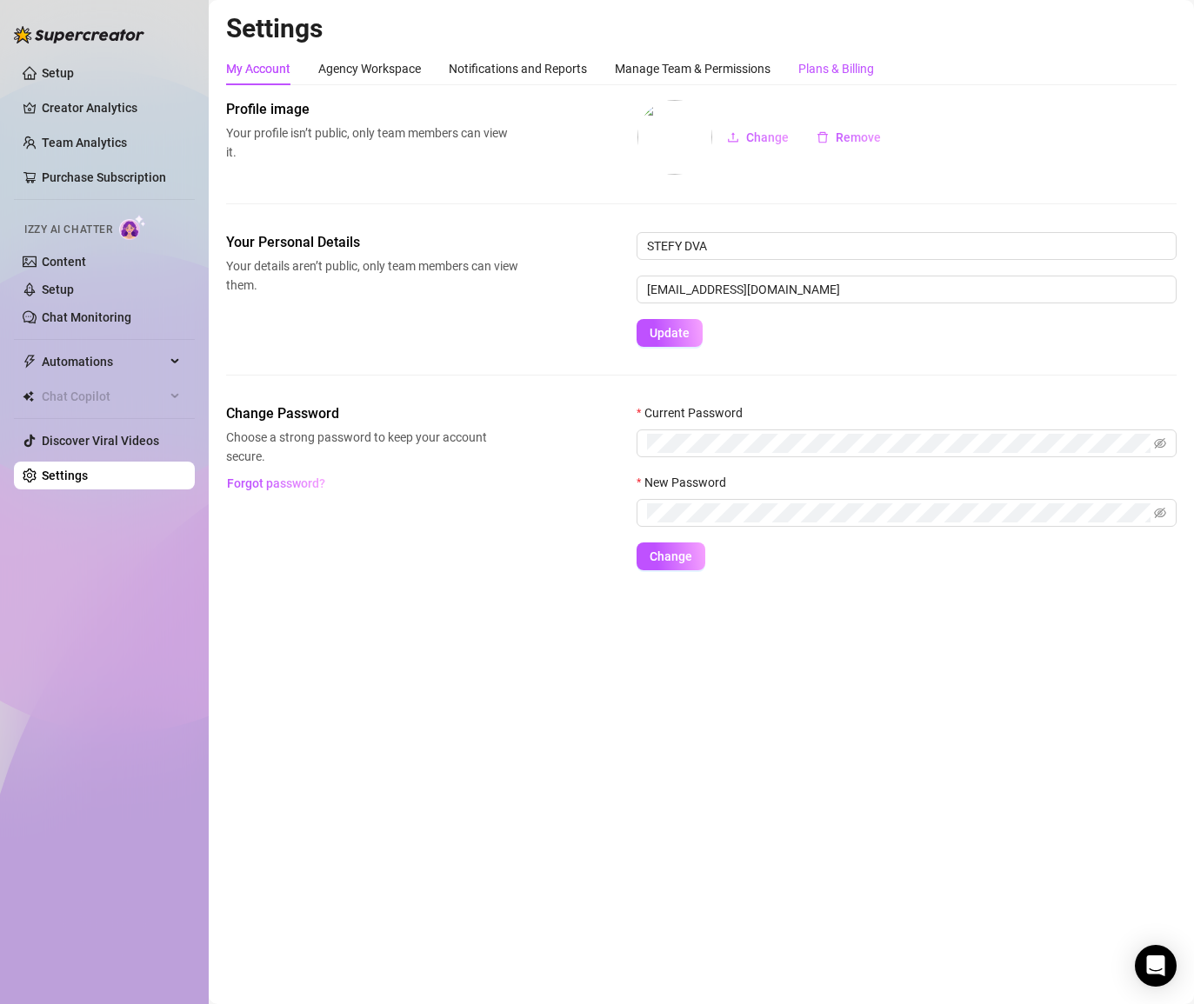
click at [841, 67] on div "Plans & Billing" at bounding box center [836, 68] width 76 height 19
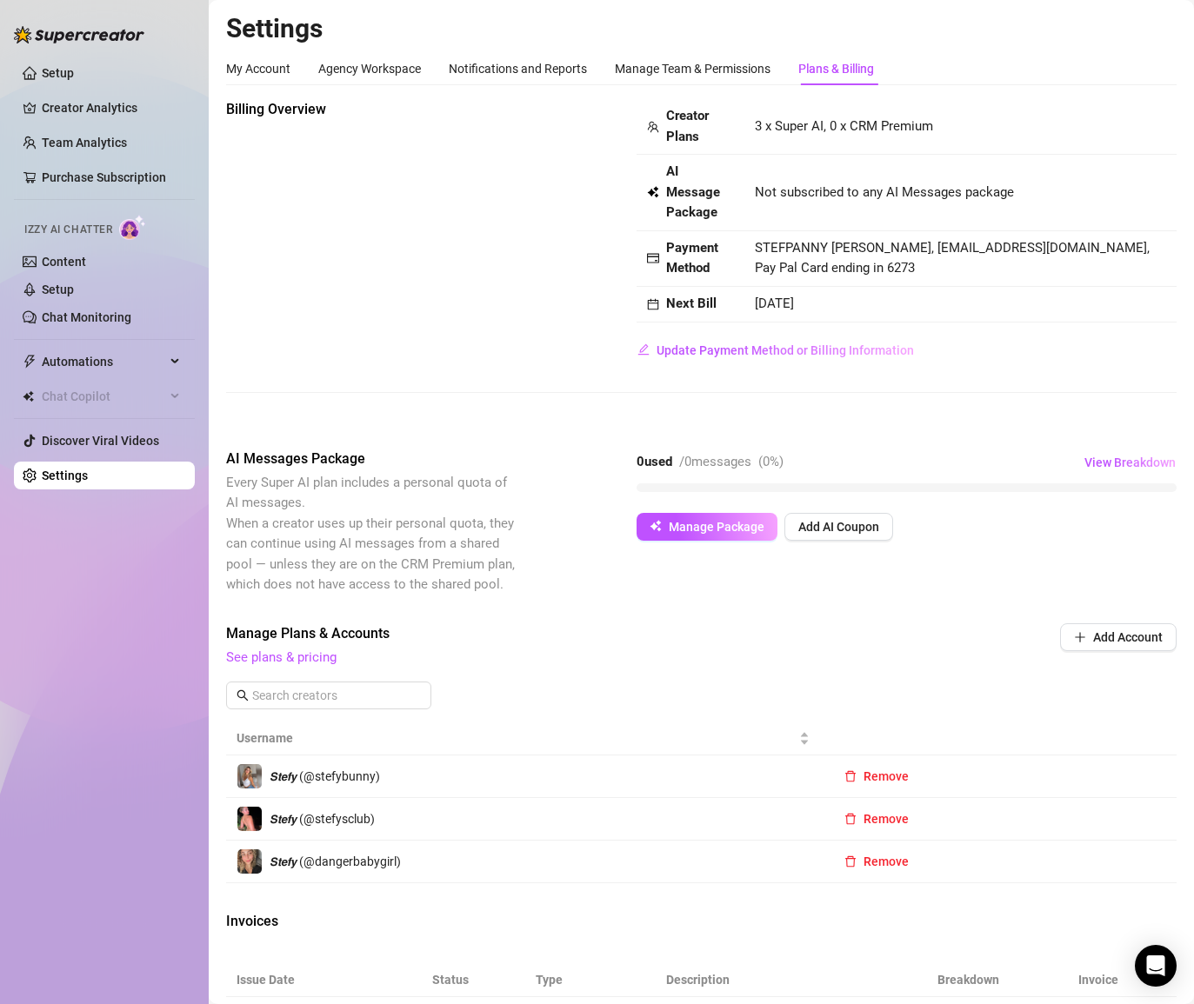
click at [808, 125] on span "3 x Super AI, 0 x CRM Premium" at bounding box center [844, 126] width 178 height 16
drag, startPoint x: 795, startPoint y: 129, endPoint x: 734, endPoint y: 129, distance: 61.7
click at [795, 129] on span "3 x Super AI, 0 x CRM Premium" at bounding box center [844, 126] width 178 height 16
click at [283, 113] on span "Billing Overview" at bounding box center [372, 109] width 292 height 21
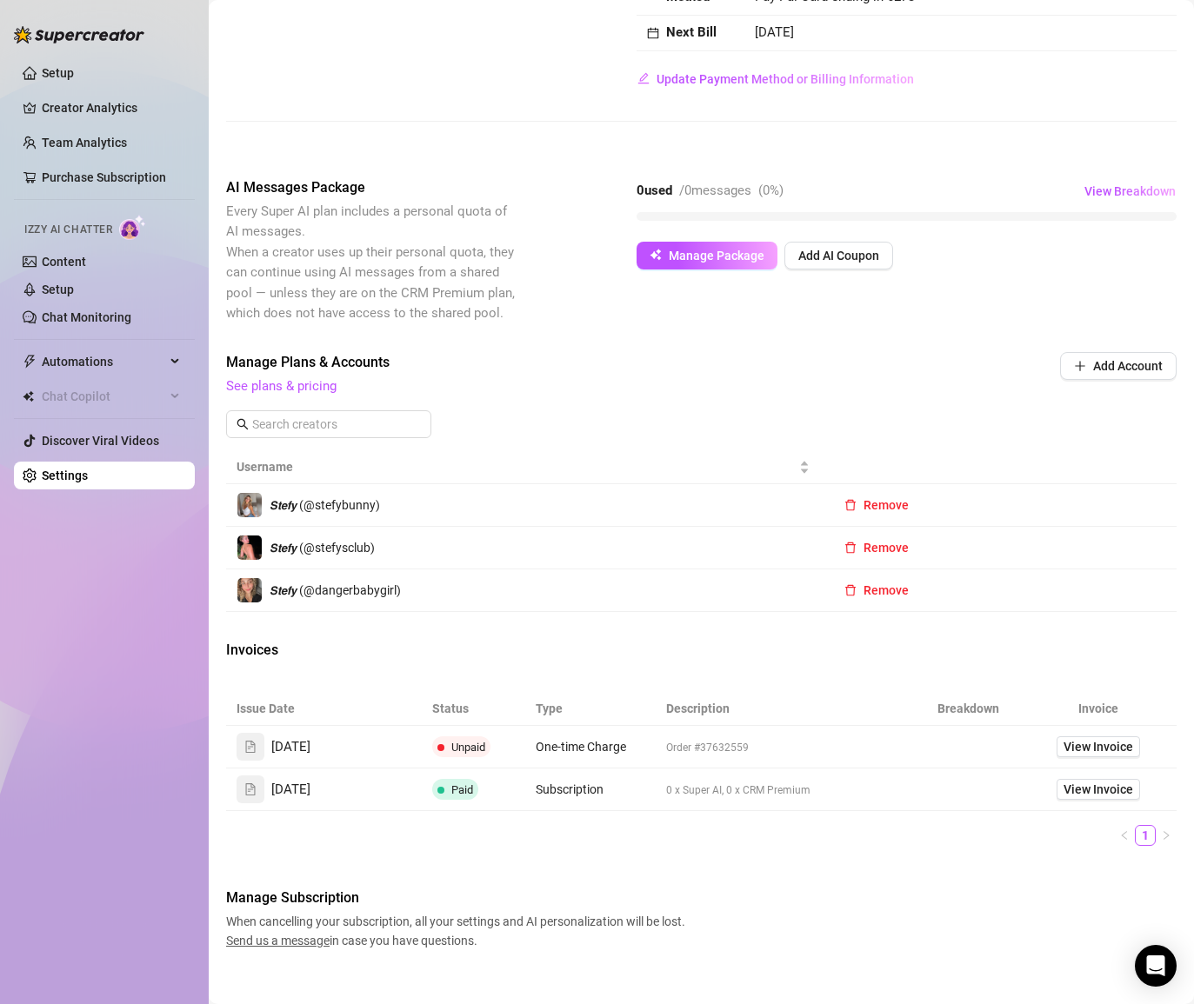
scroll to position [290, 0]
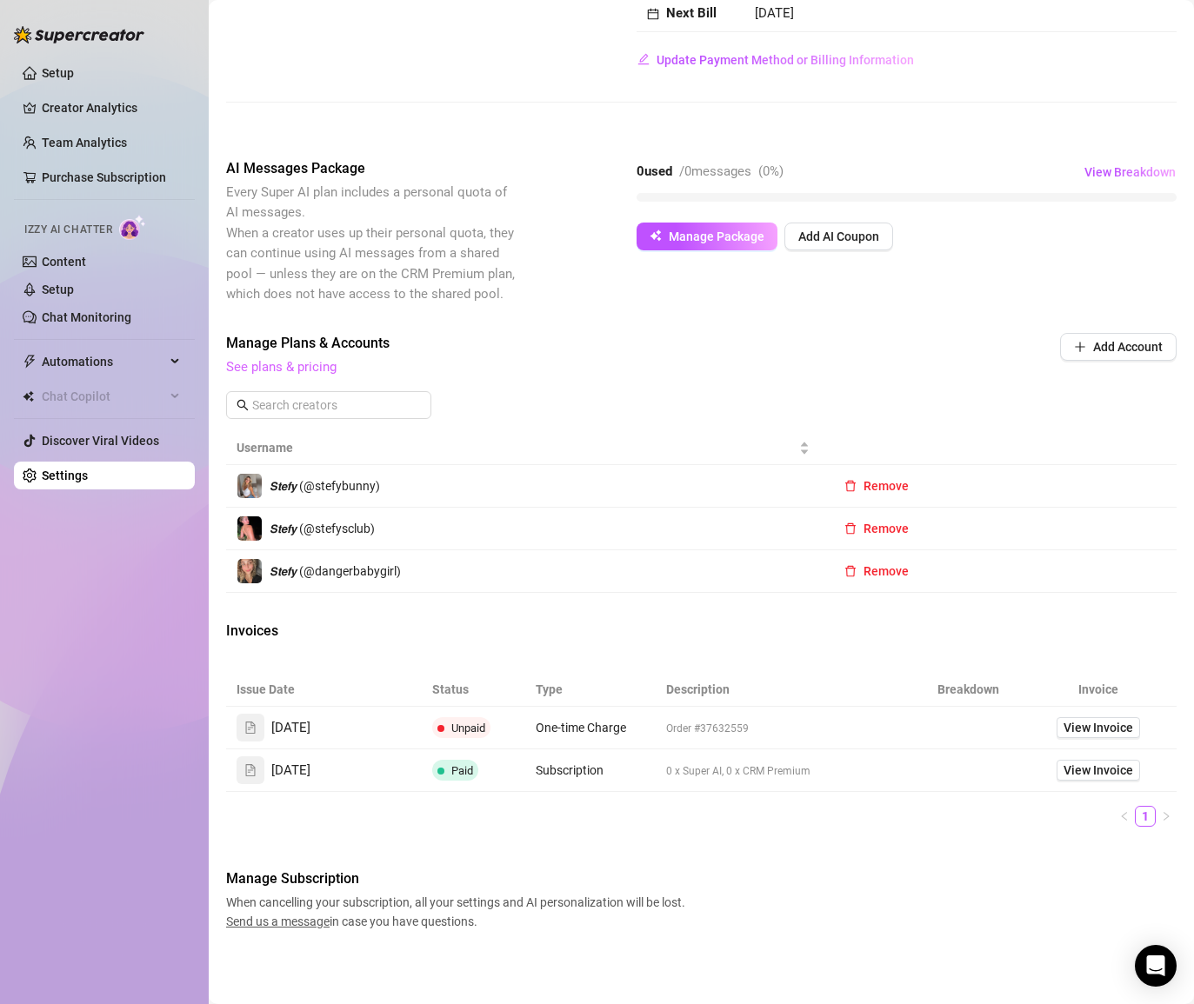
click at [311, 374] on link "See plans & pricing" at bounding box center [281, 367] width 110 height 16
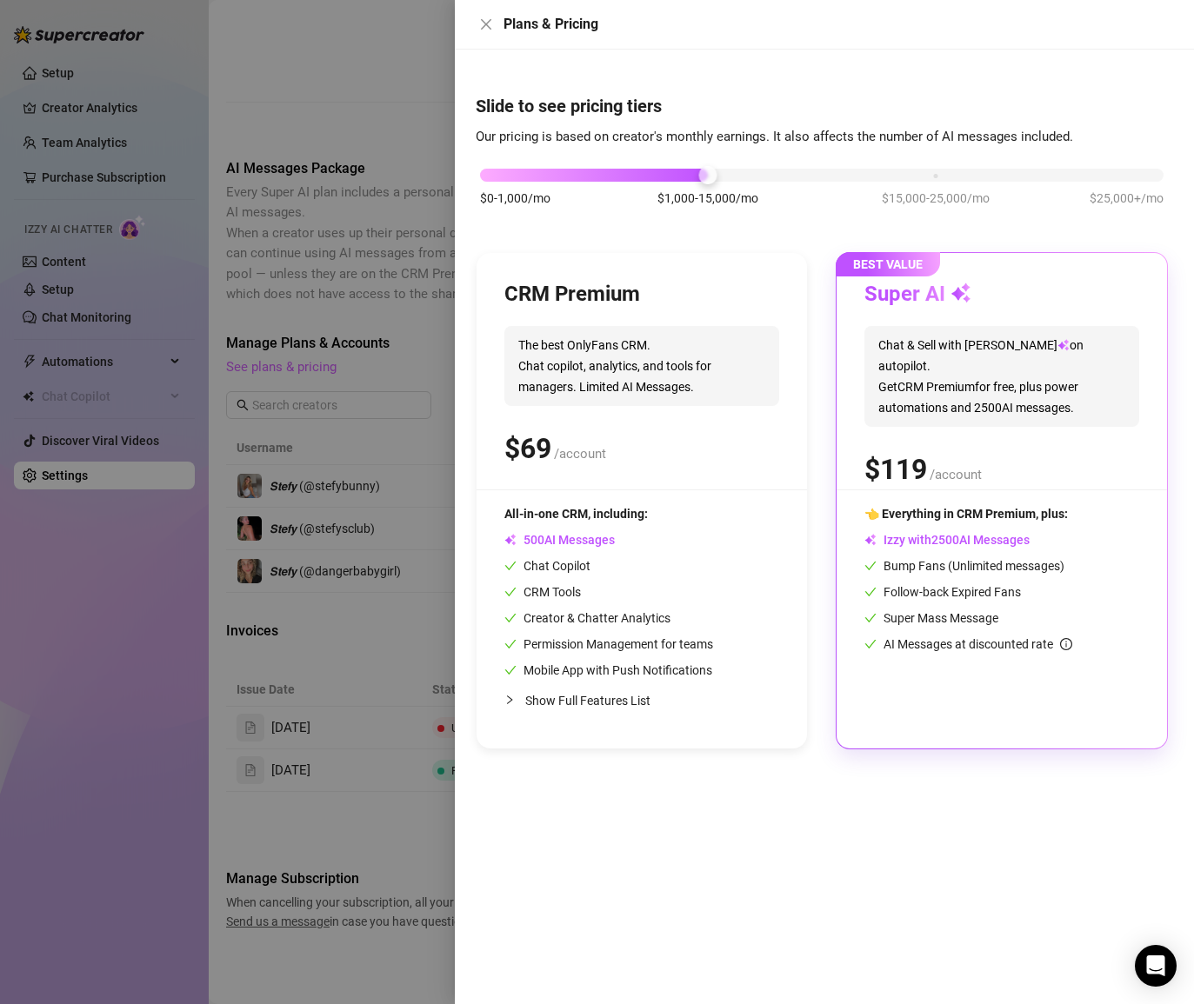
click at [312, 366] on div at bounding box center [597, 502] width 1194 height 1004
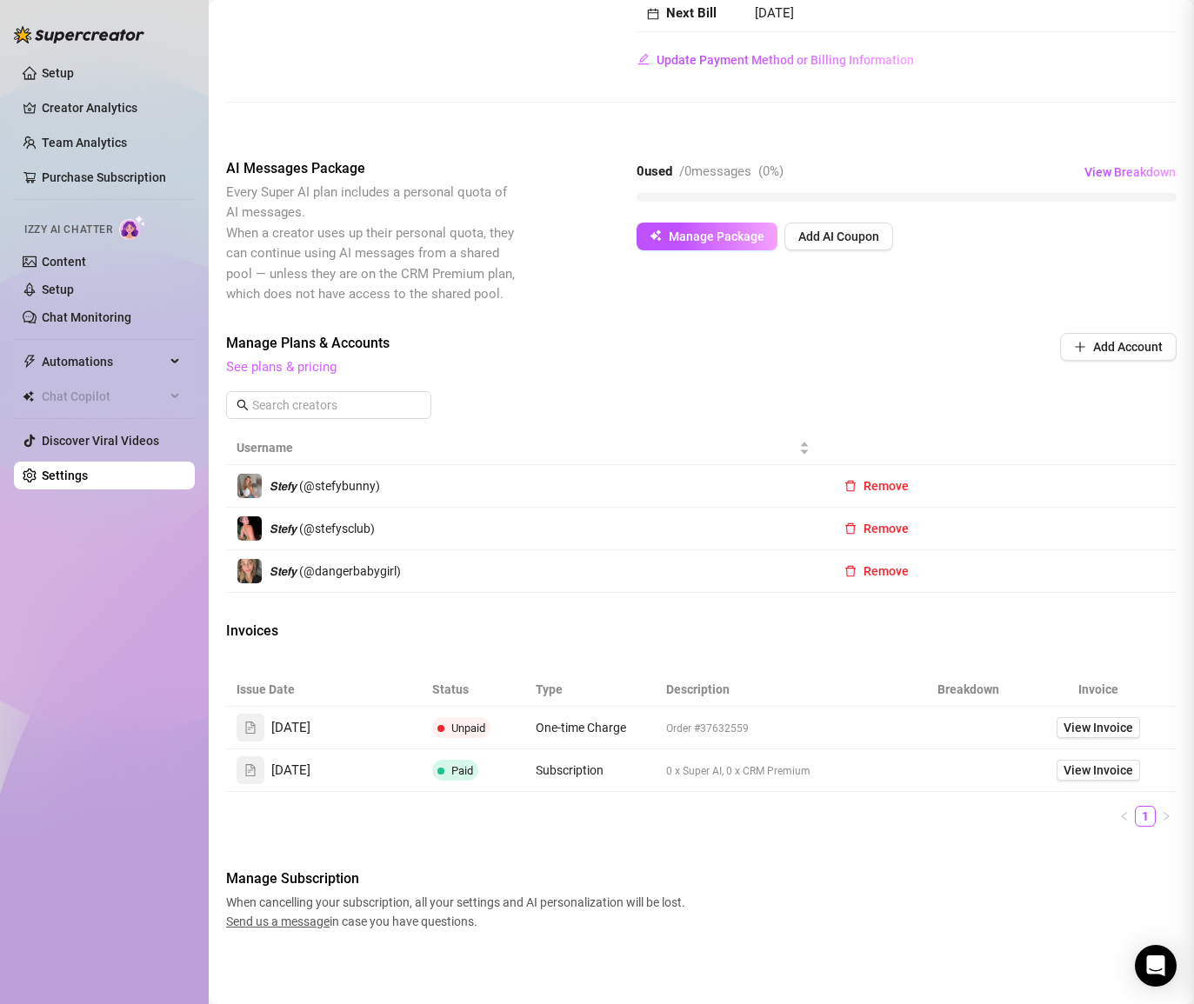
click at [312, 366] on link "See plans & pricing" at bounding box center [281, 367] width 110 height 16
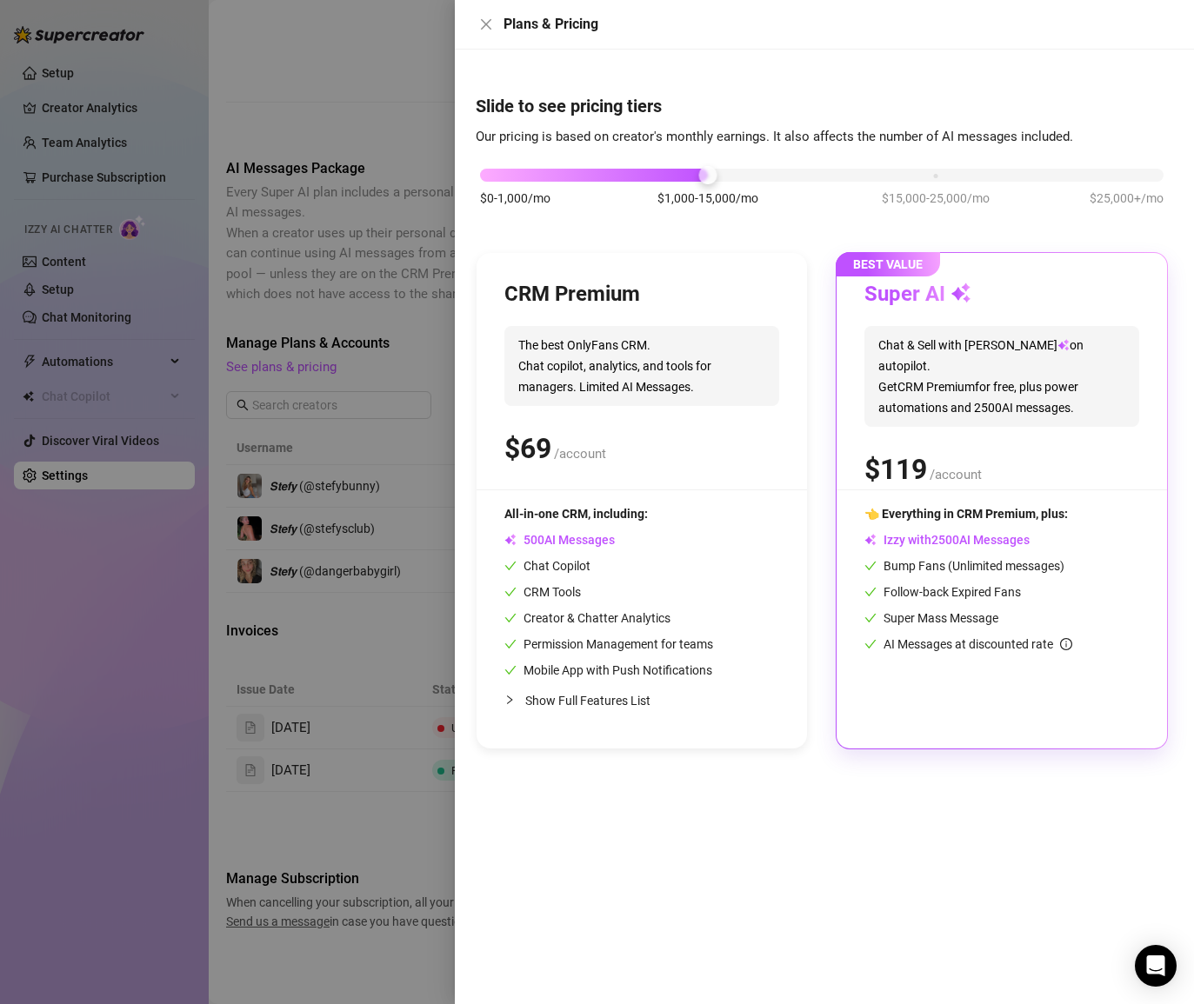
click at [595, 537] on span "AI Messages" at bounding box center [559, 540] width 110 height 14
click at [616, 453] on div "$ /account" at bounding box center [641, 448] width 275 height 43
click at [336, 368] on div at bounding box center [597, 502] width 1194 height 1004
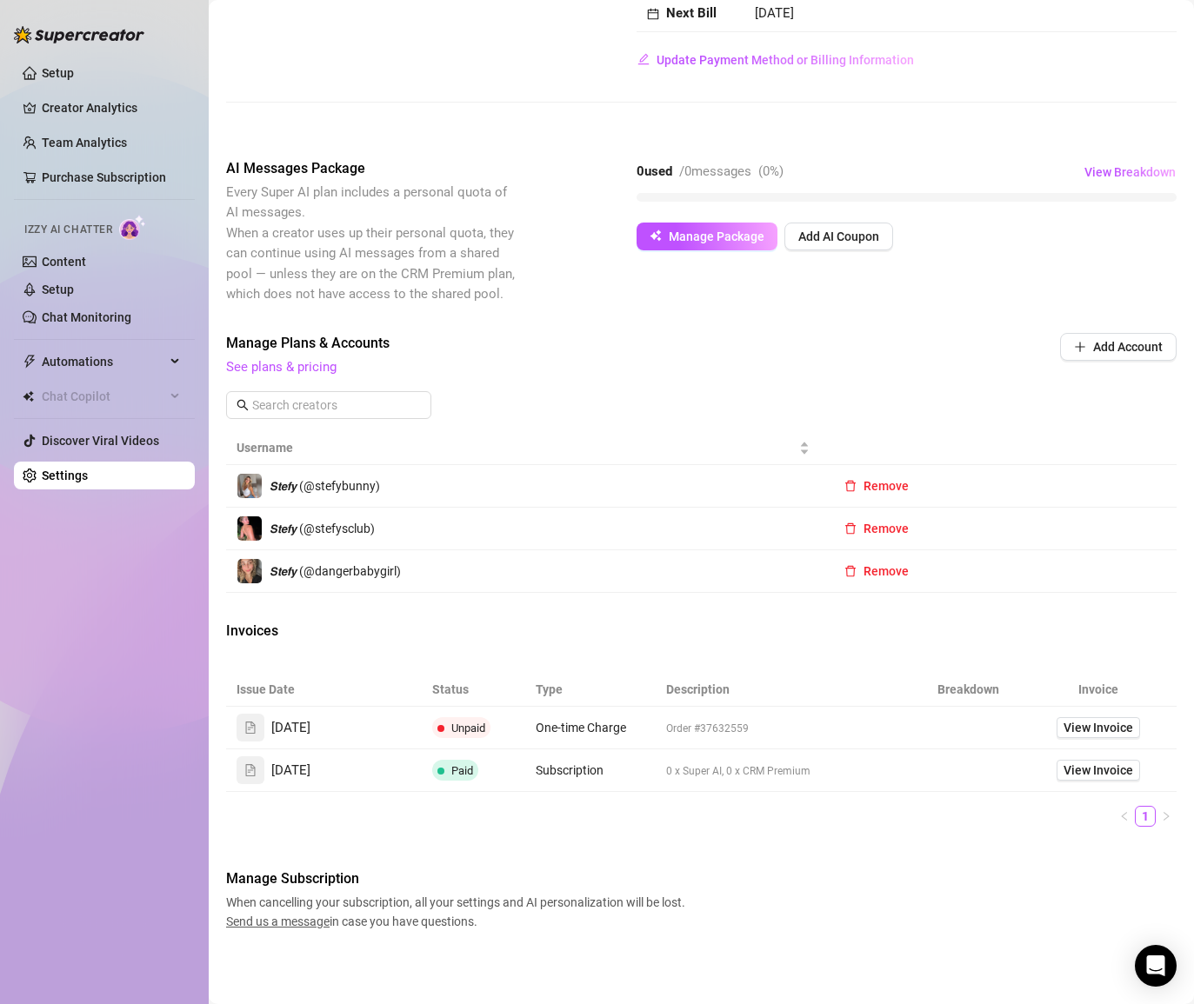
click at [479, 728] on span "Unpaid" at bounding box center [468, 727] width 34 height 13
click at [1110, 728] on span "View Invoice" at bounding box center [1098, 727] width 70 height 19
click at [689, 727] on span "Order #37632559" at bounding box center [707, 728] width 83 height 12
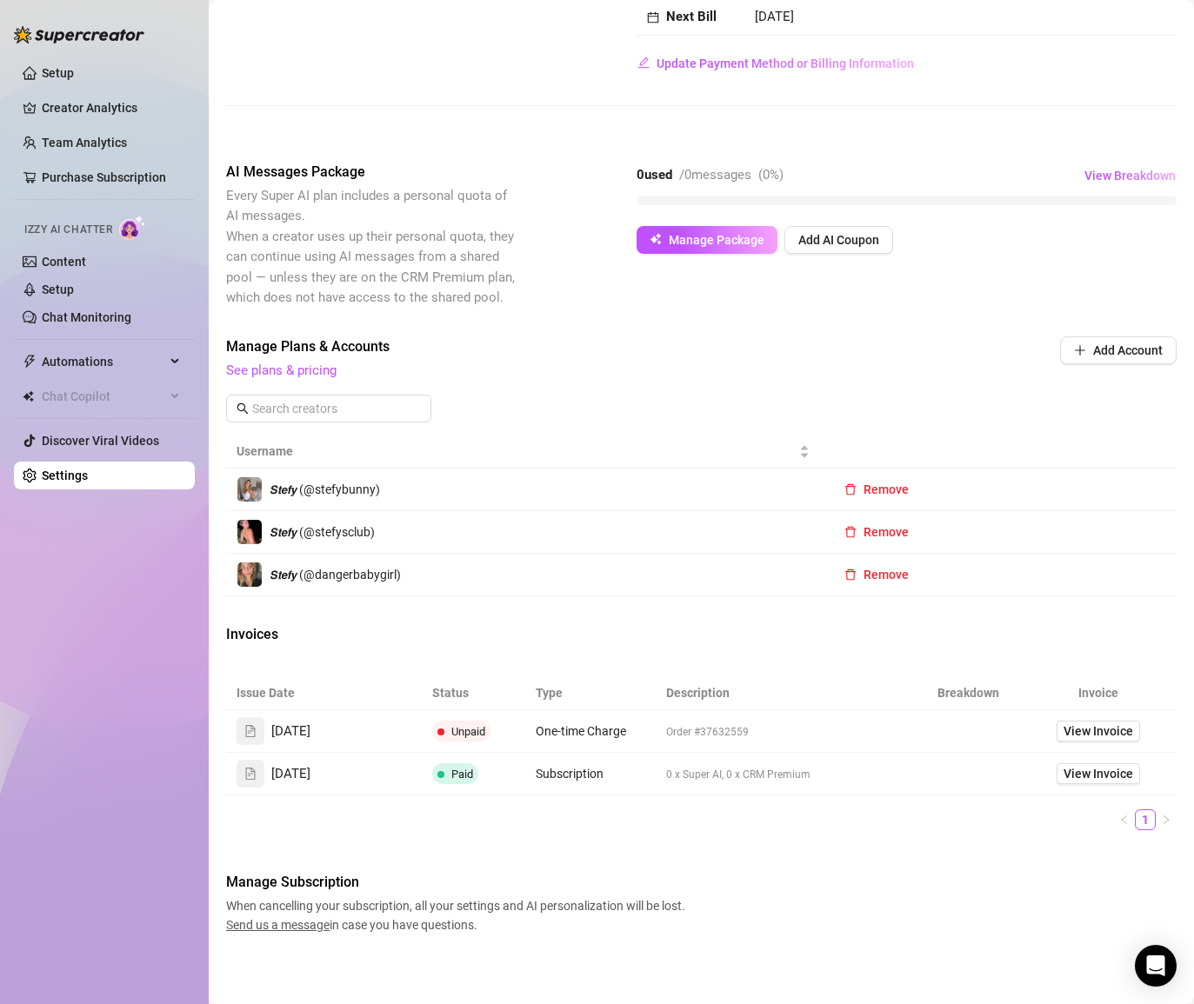
click at [250, 734] on icon "file-text" at bounding box center [250, 731] width 12 height 12
click at [249, 732] on icon "file-text" at bounding box center [250, 731] width 12 height 12
click at [303, 735] on span "Aug 22, 2025" at bounding box center [290, 731] width 39 height 21
click at [499, 727] on td "Unpaid" at bounding box center [474, 731] width 104 height 43
click at [425, 741] on td "Unpaid" at bounding box center [474, 731] width 104 height 43
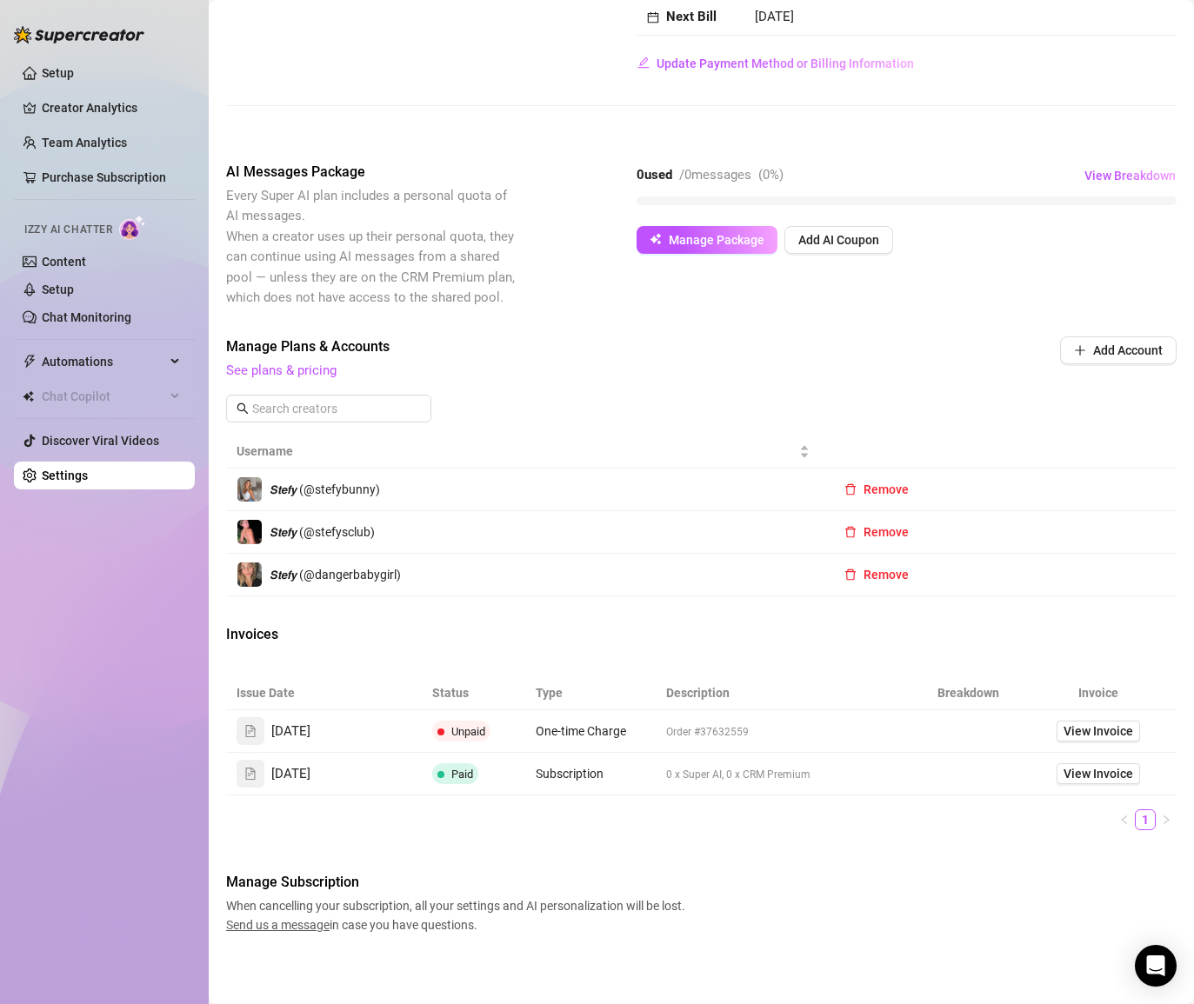
click at [438, 738] on span at bounding box center [440, 731] width 7 height 21
drag, startPoint x: 438, startPoint y: 738, endPoint x: 515, endPoint y: 741, distance: 76.5
click at [443, 739] on span "Unpaid" at bounding box center [461, 731] width 58 height 21
click at [871, 745] on td "Order #37632559" at bounding box center [785, 731] width 260 height 43
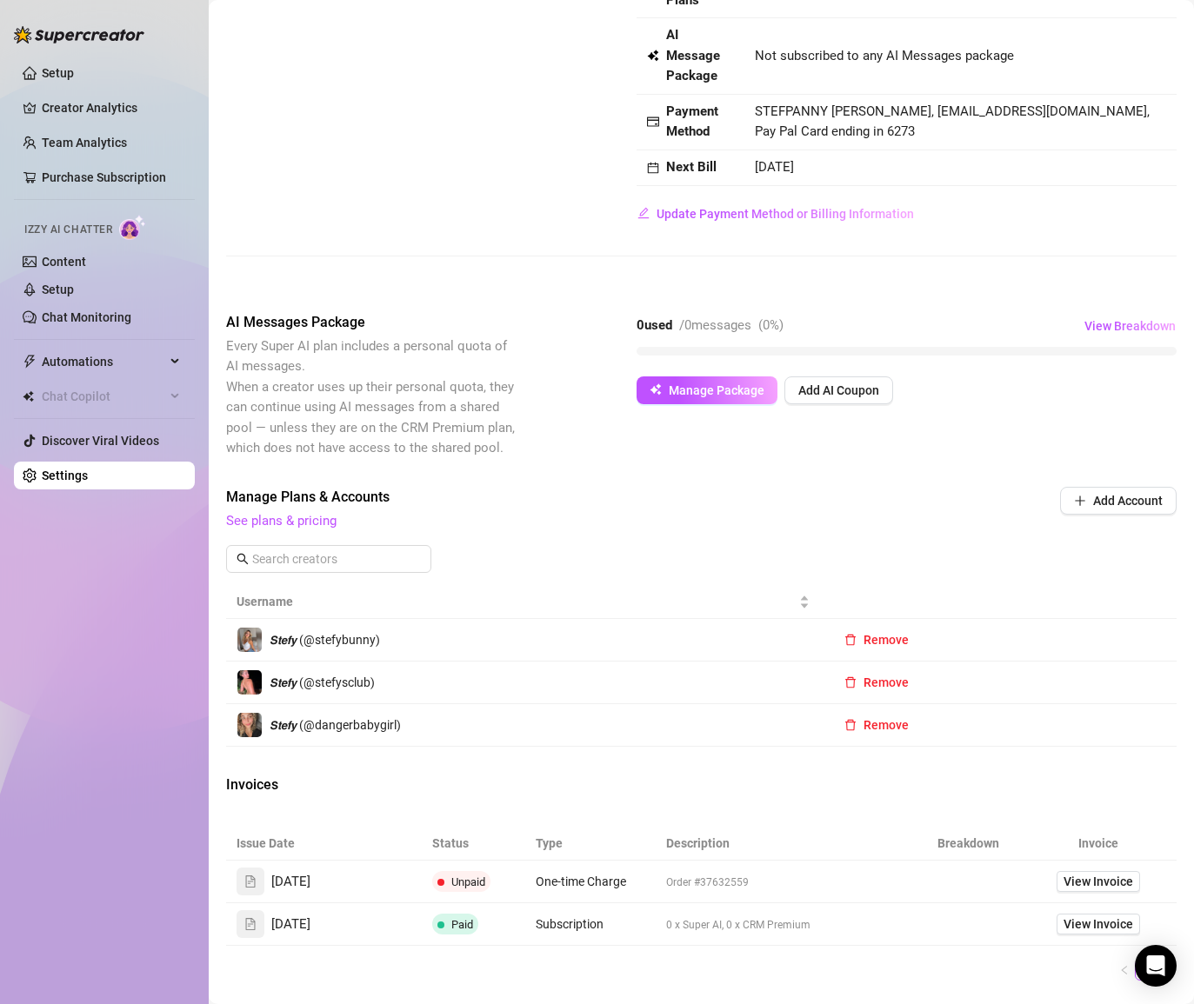
scroll to position [0, 0]
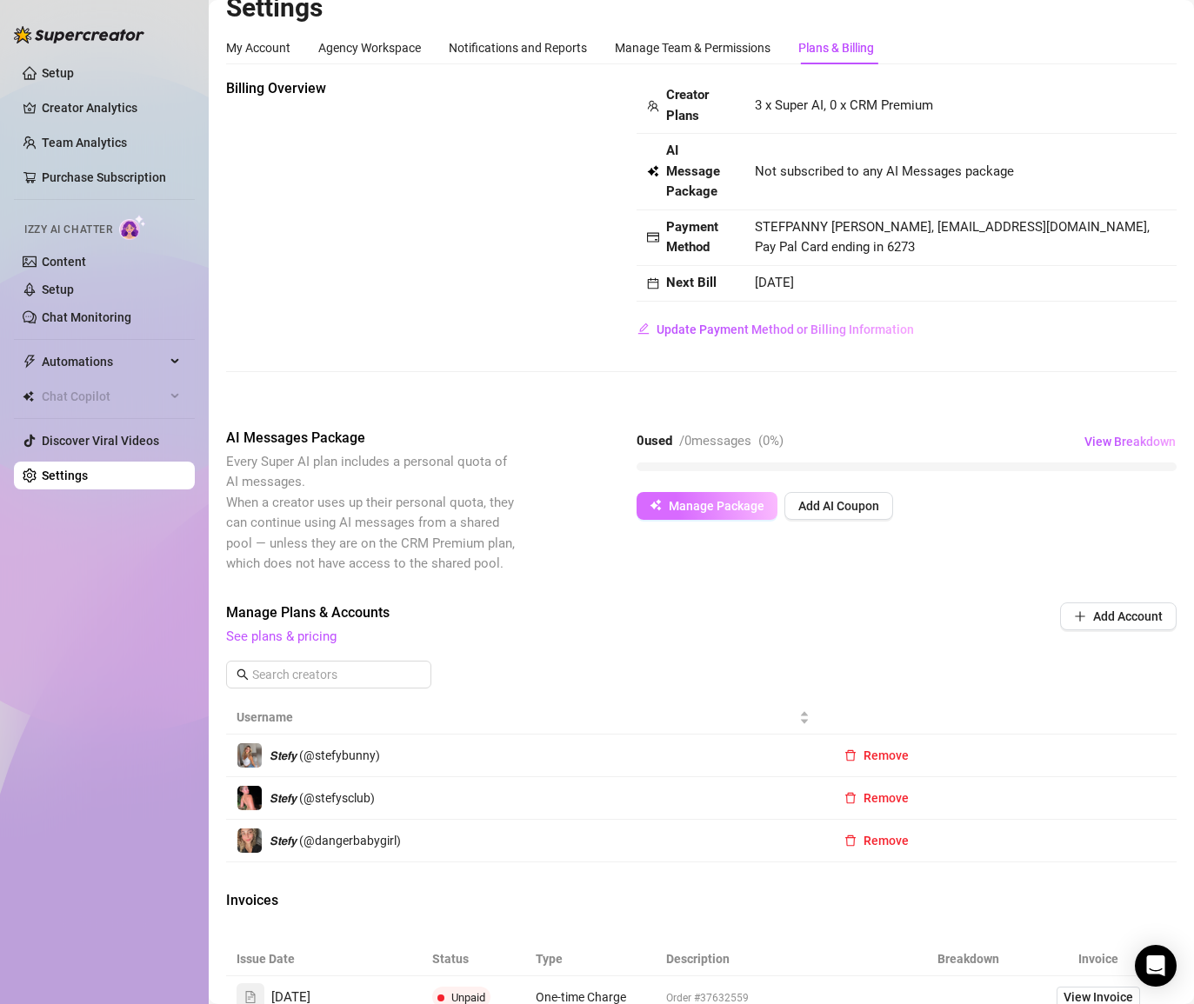
click at [718, 515] on button "Manage Package" at bounding box center [706, 506] width 141 height 28
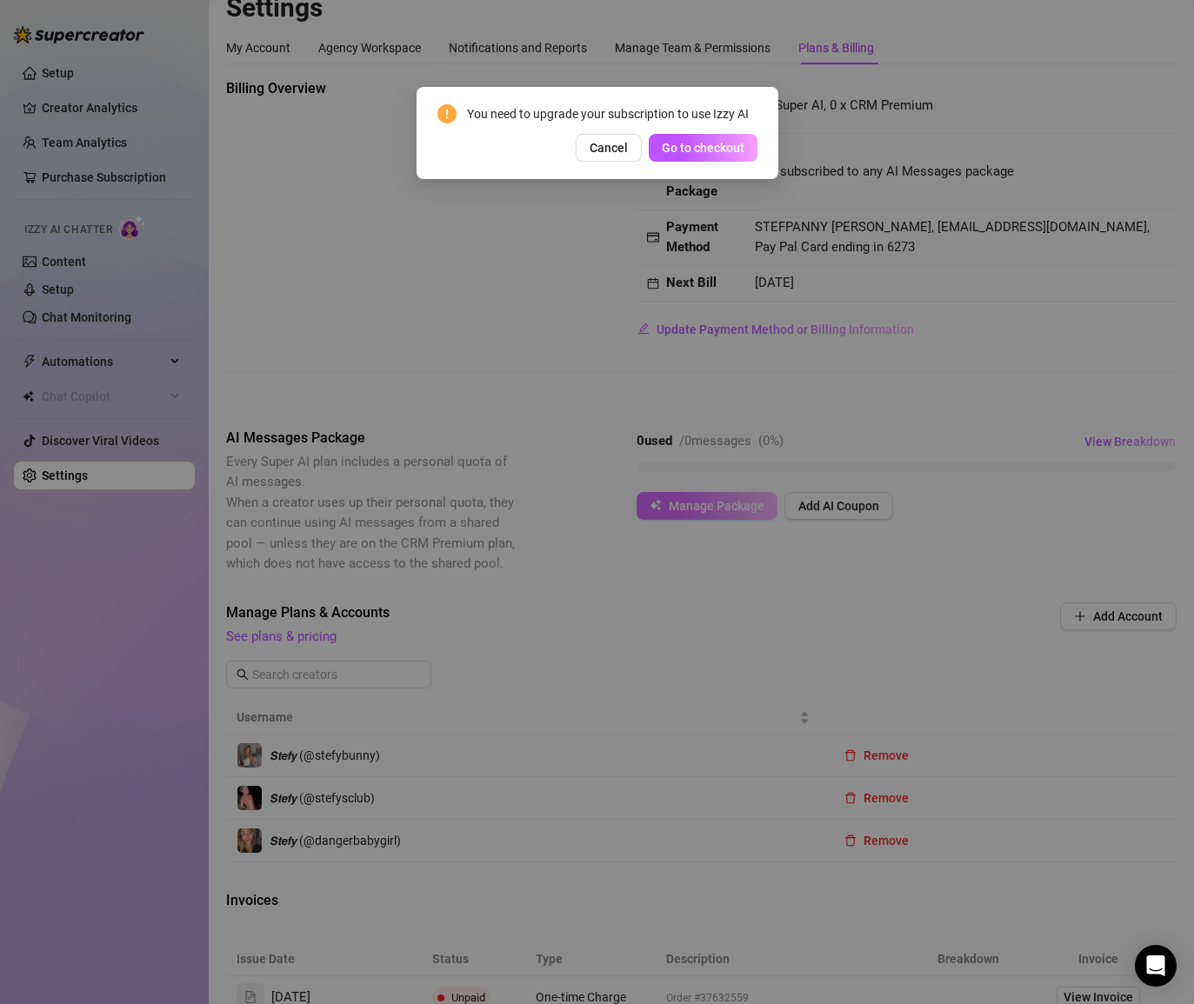
scroll to position [31, 0]
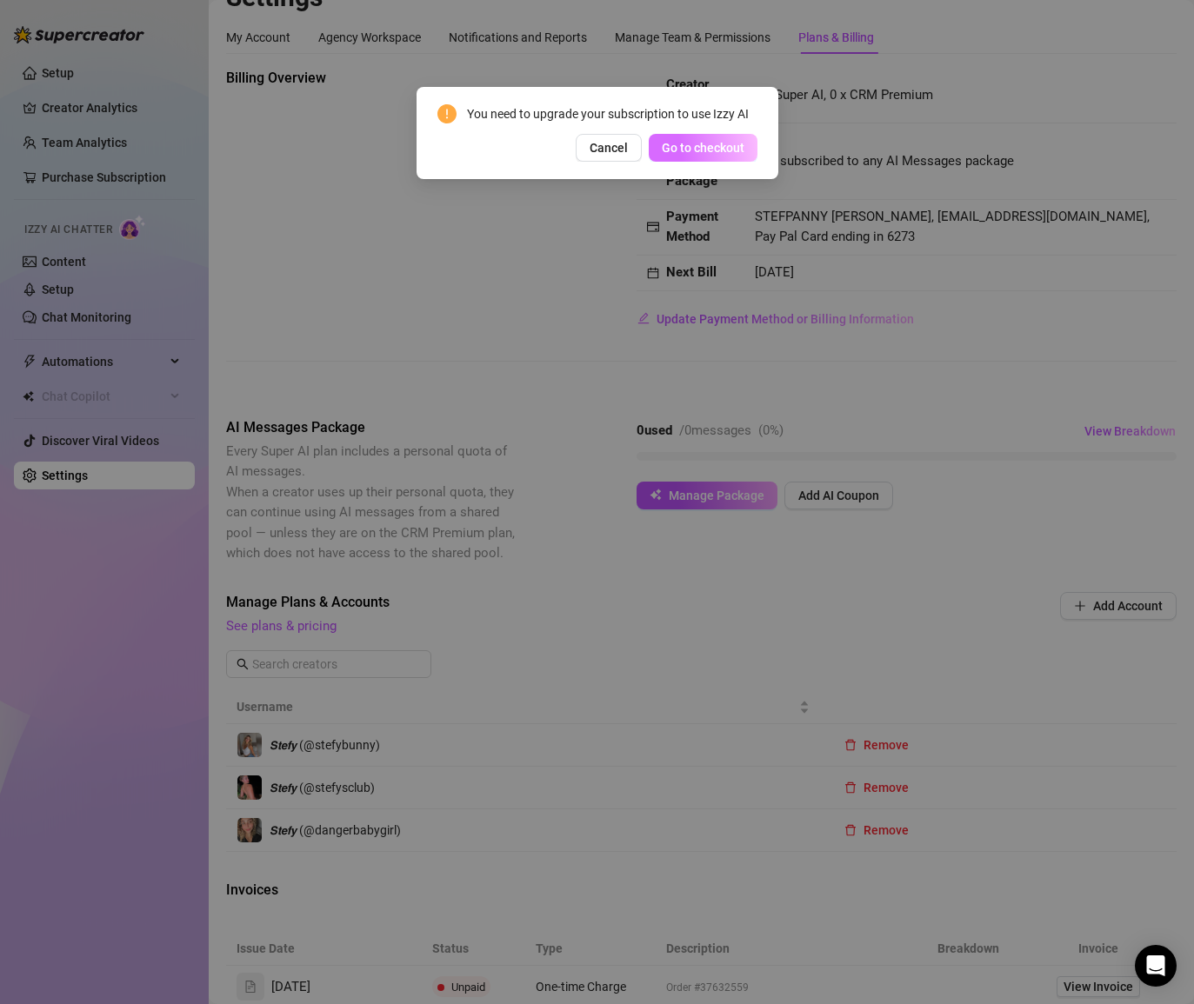
click at [720, 151] on span "Go to checkout" at bounding box center [703, 148] width 83 height 14
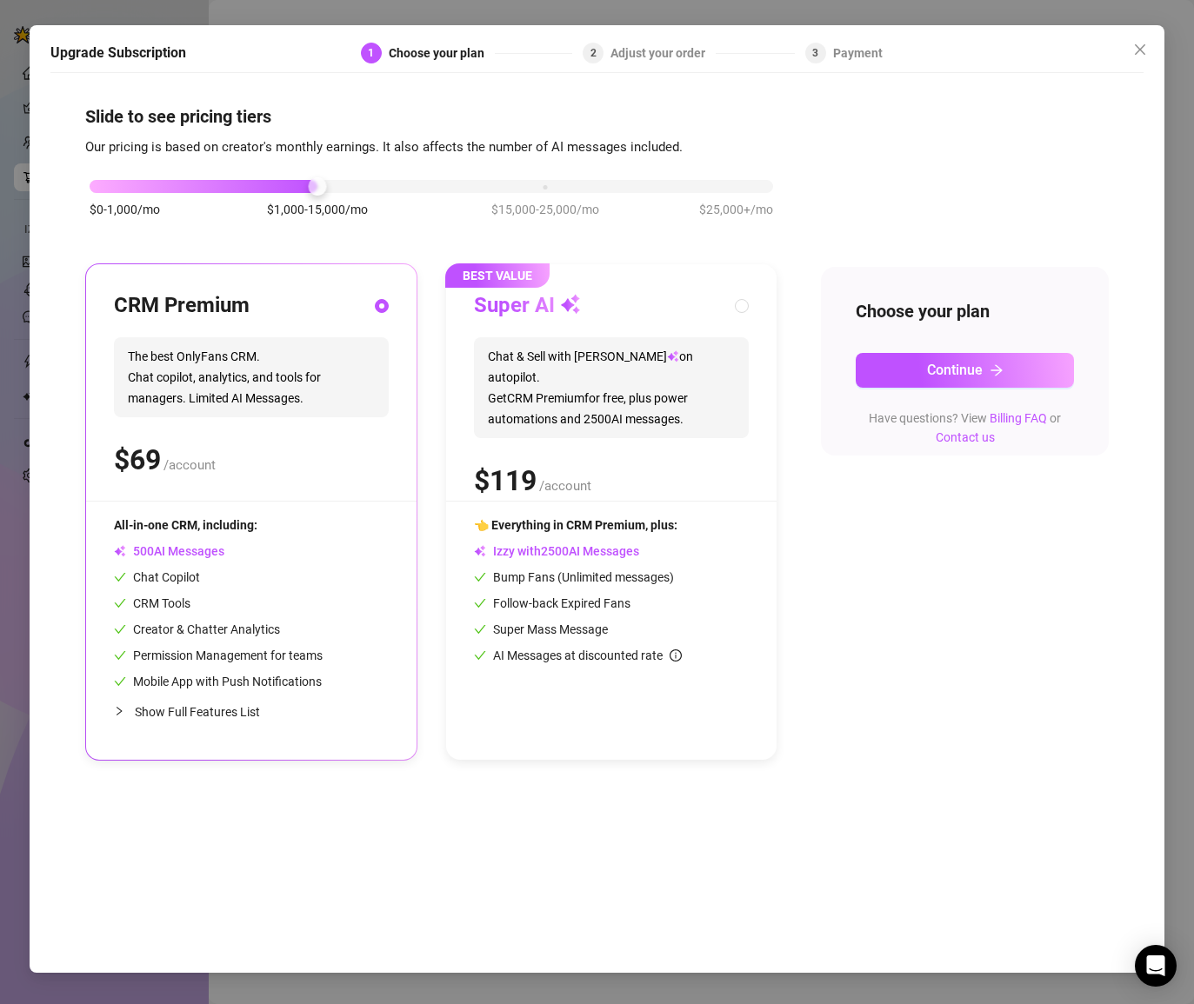
click at [144, 176] on div "$0-1,000/mo $1,000-15,000/mo $15,000-25,000/mo $25,000+/mo" at bounding box center [431, 181] width 683 height 10
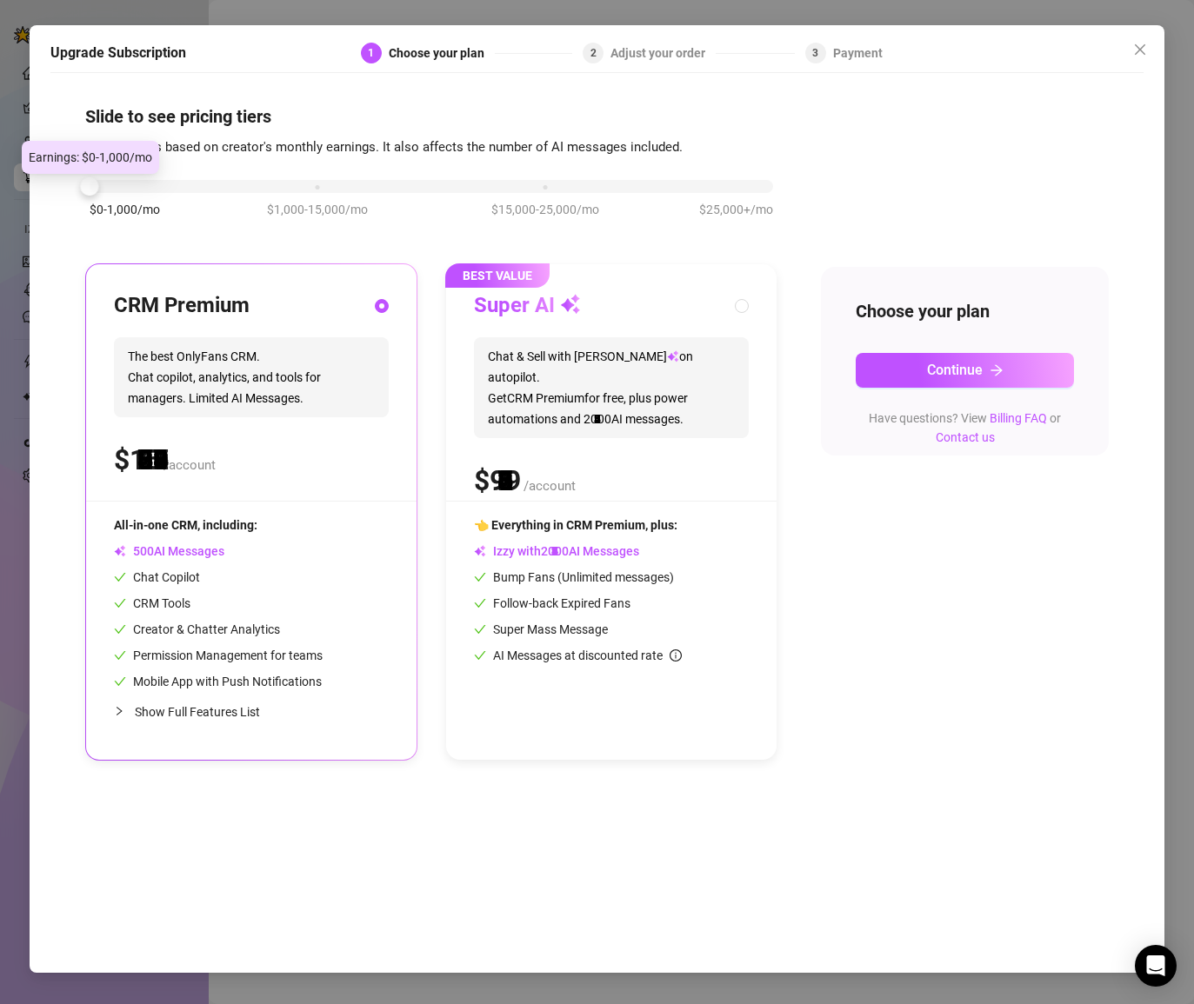
click at [125, 186] on div at bounding box center [431, 186] width 683 height 13
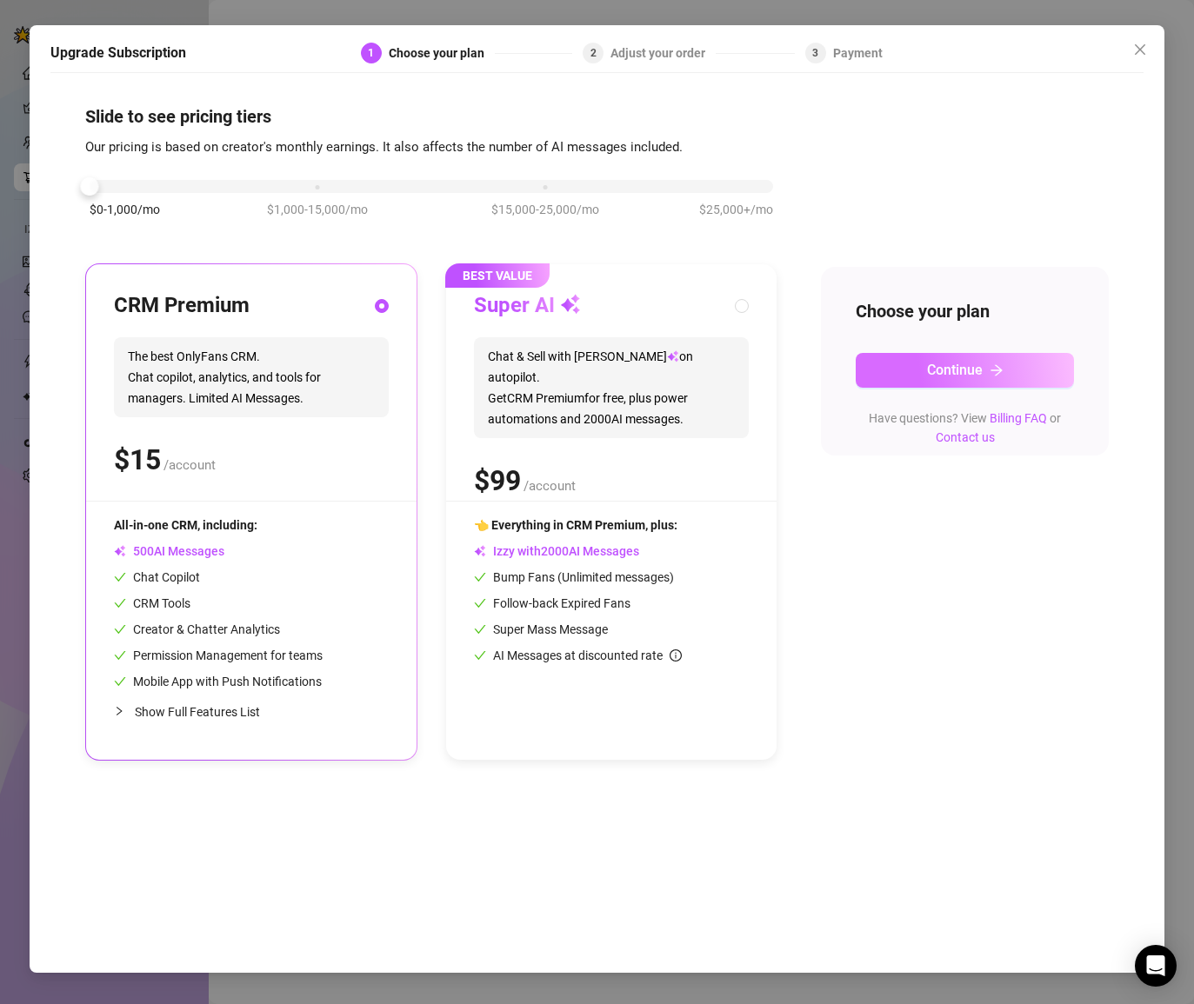
click at [915, 373] on button "Continue" at bounding box center [963, 370] width 217 height 35
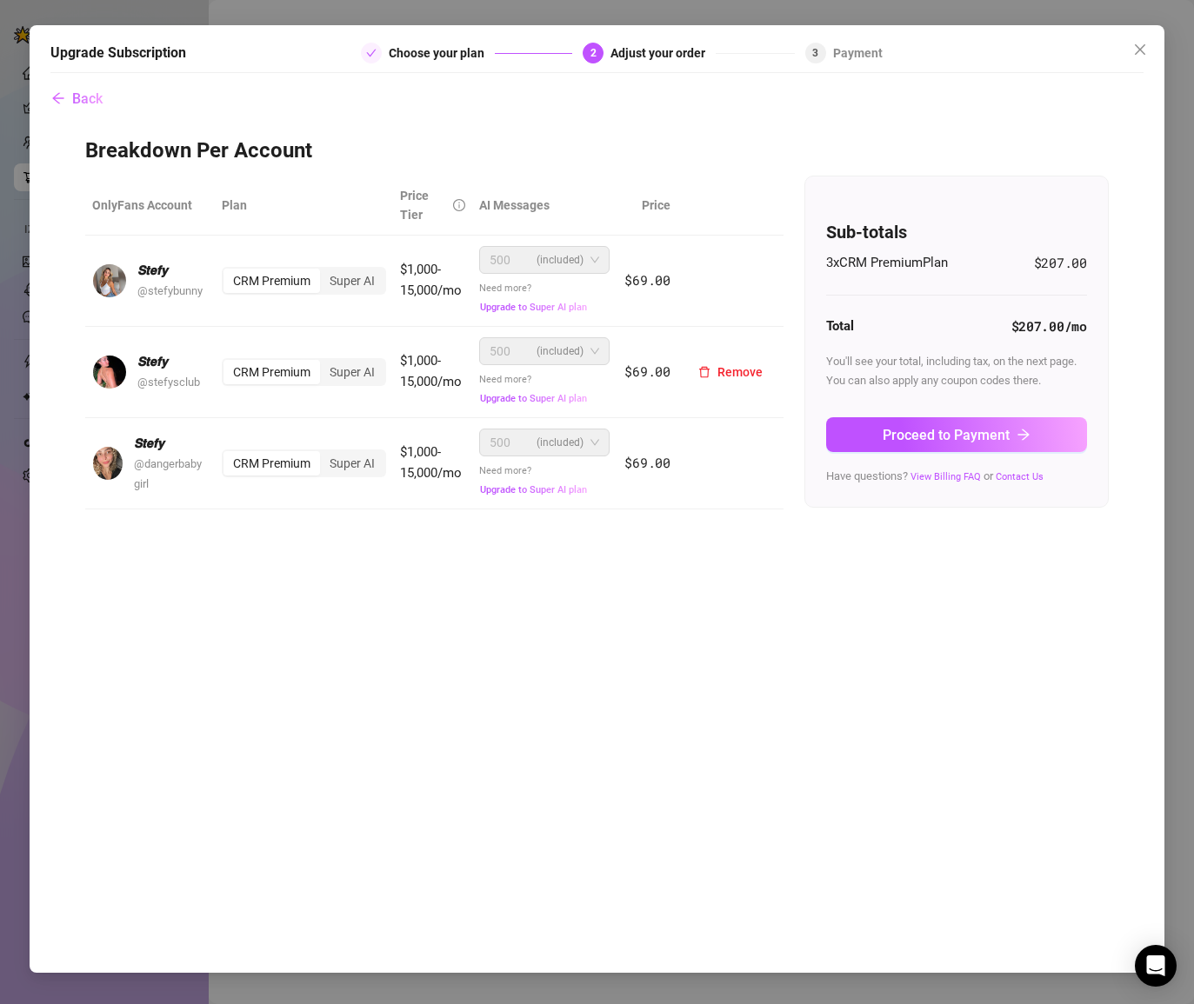
click at [295, 382] on div "CRM Premium" at bounding box center [271, 372] width 96 height 24
click at [228, 362] on input "CRM Premium" at bounding box center [228, 362] width 0 height 0
click at [294, 375] on div "CRM Premium" at bounding box center [271, 372] width 96 height 24
click at [228, 362] on input "CRM Premium" at bounding box center [228, 362] width 0 height 0
click at [1142, 59] on button "Close" at bounding box center [1140, 50] width 28 height 28
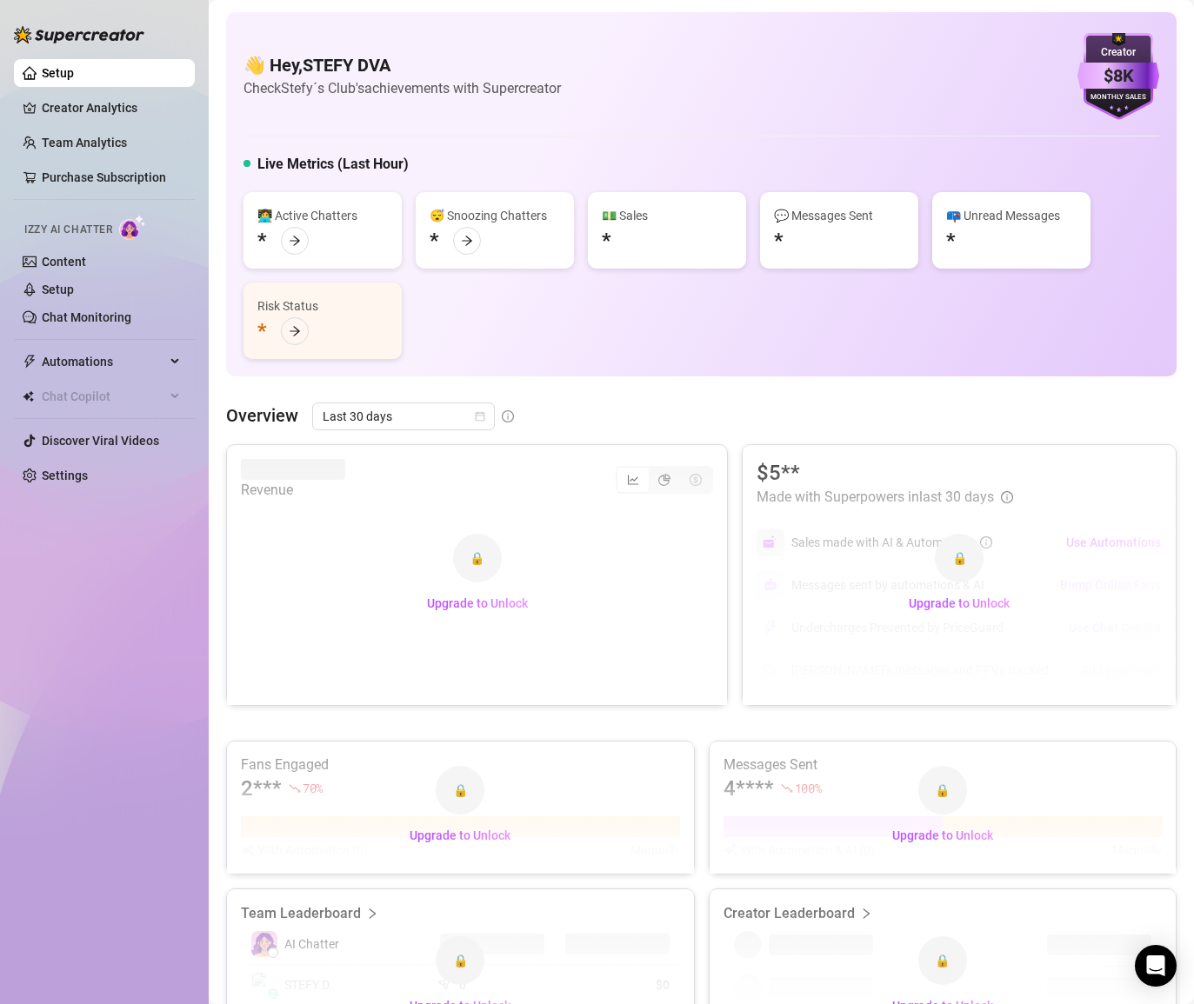
click at [1145, 50] on div "Creator" at bounding box center [1118, 52] width 82 height 17
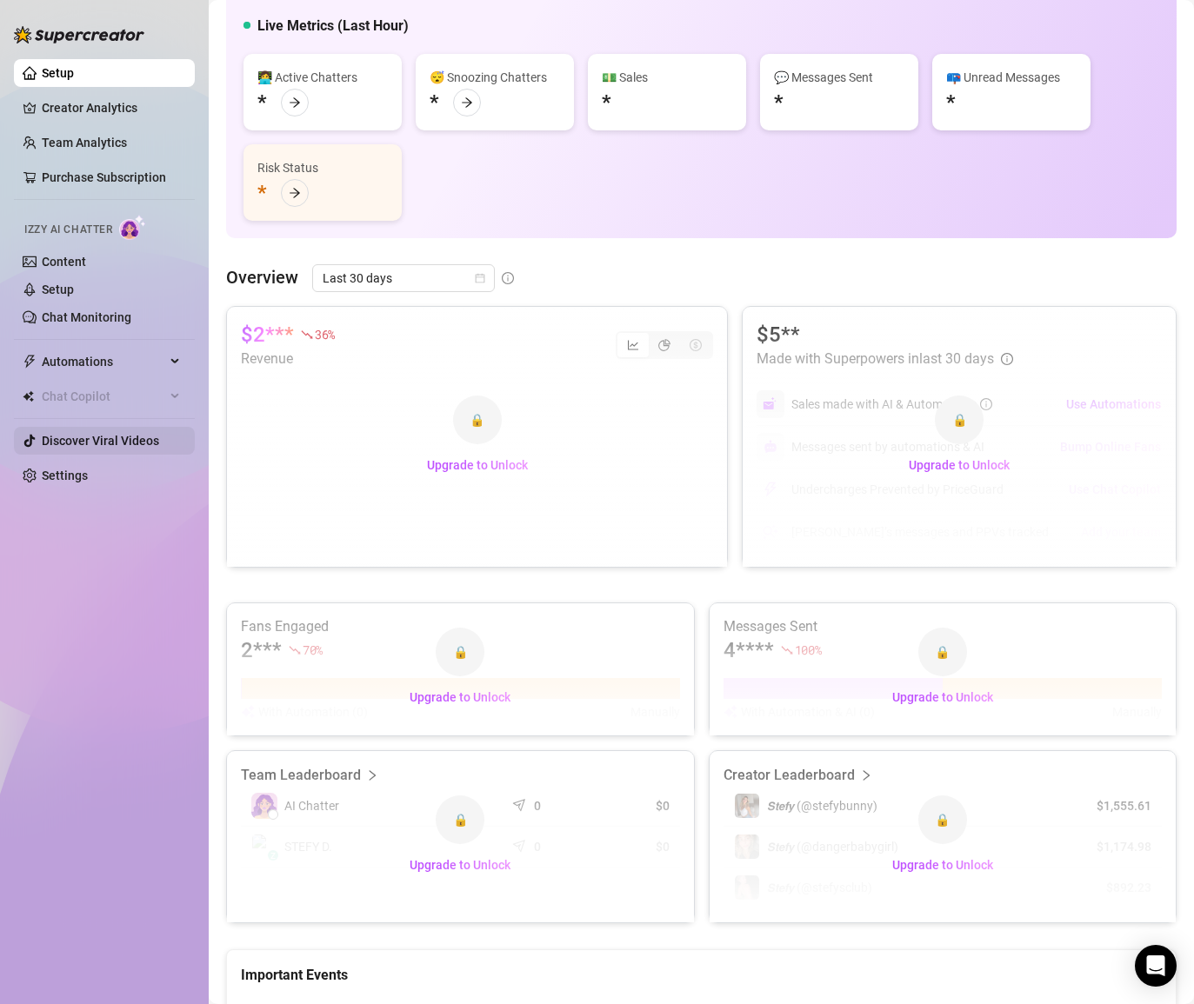
scroll to position [145, 0]
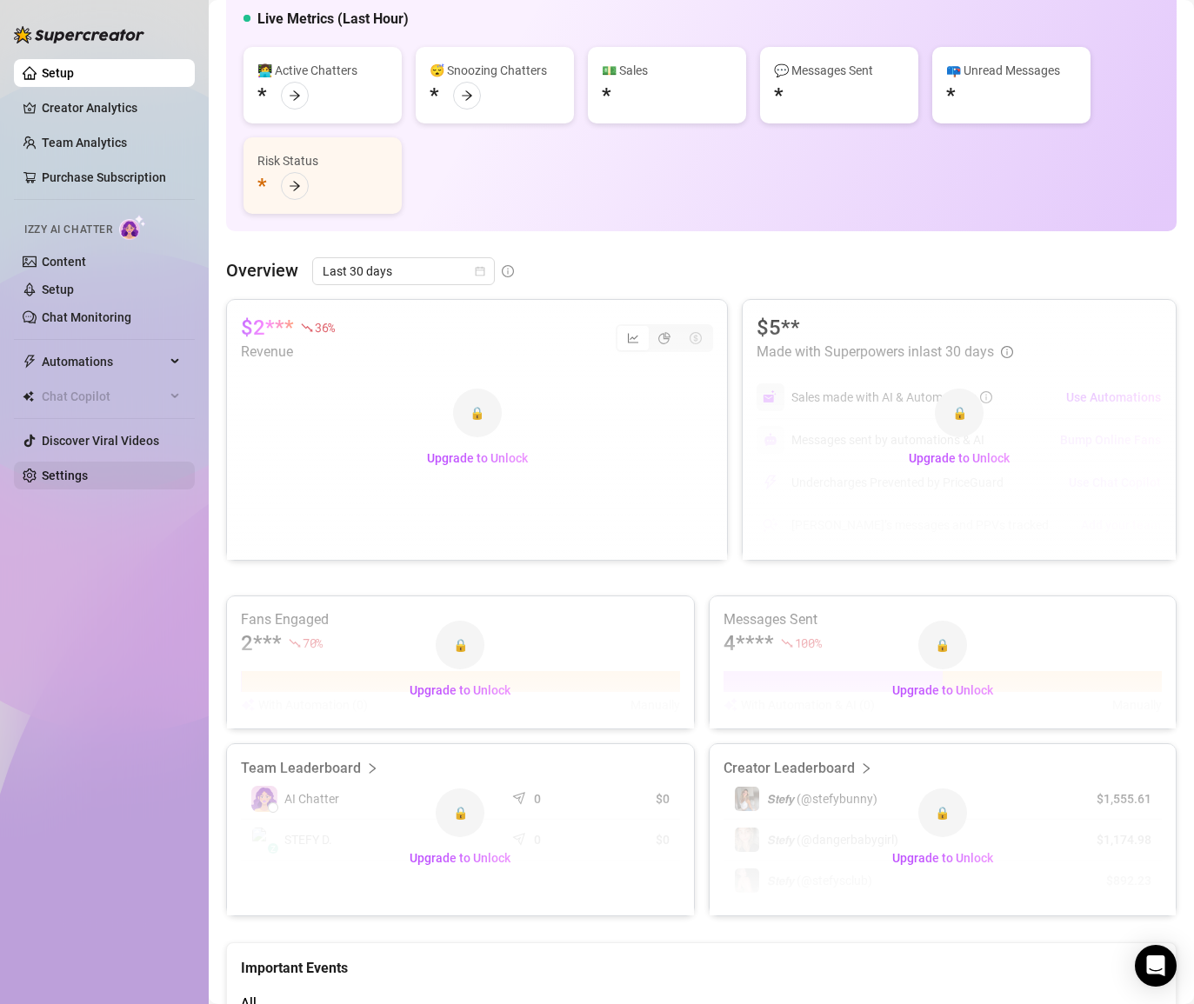
click at [51, 482] on link "Settings" at bounding box center [65, 476] width 46 height 14
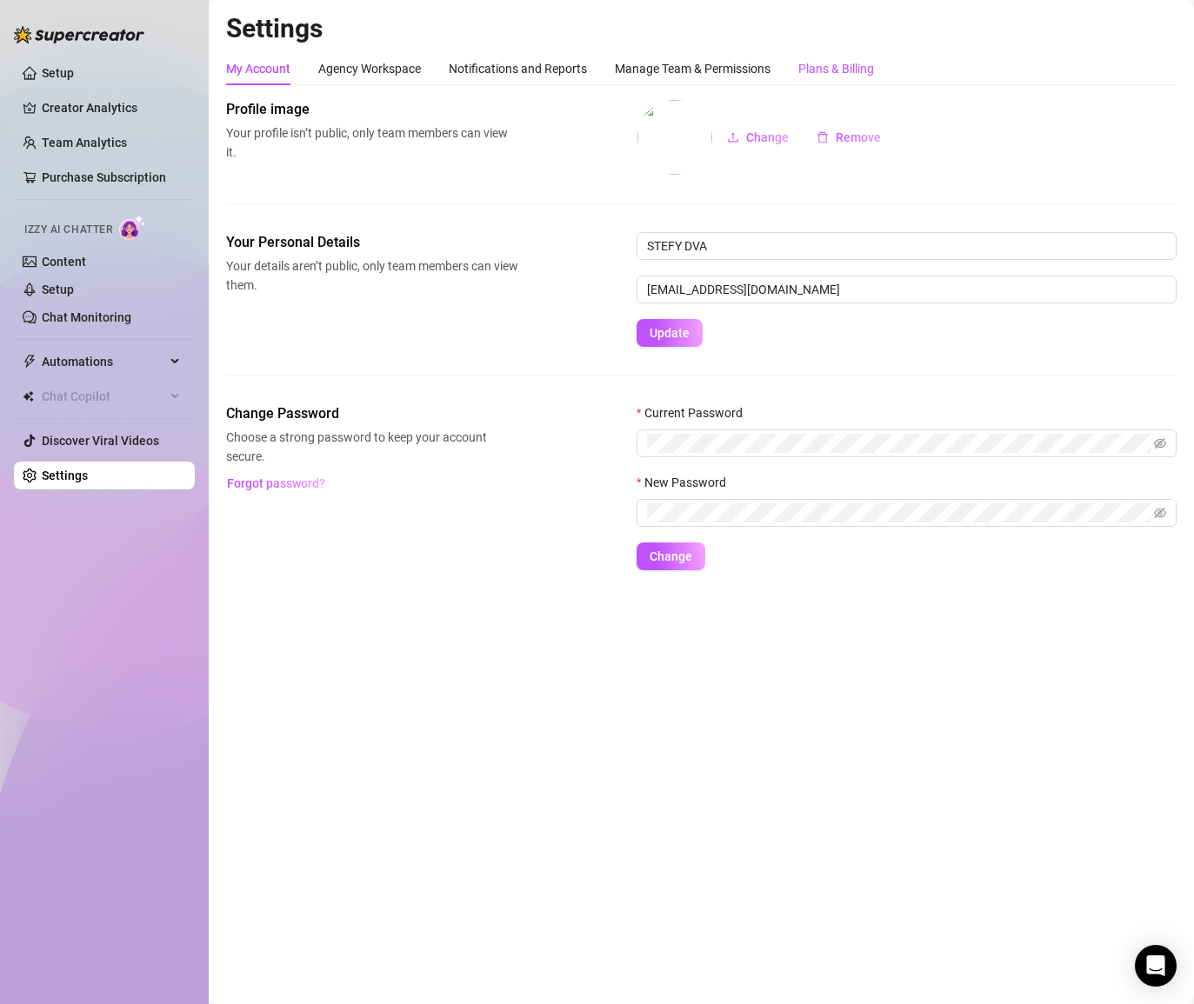
click at [860, 70] on div "Plans & Billing" at bounding box center [836, 68] width 76 height 19
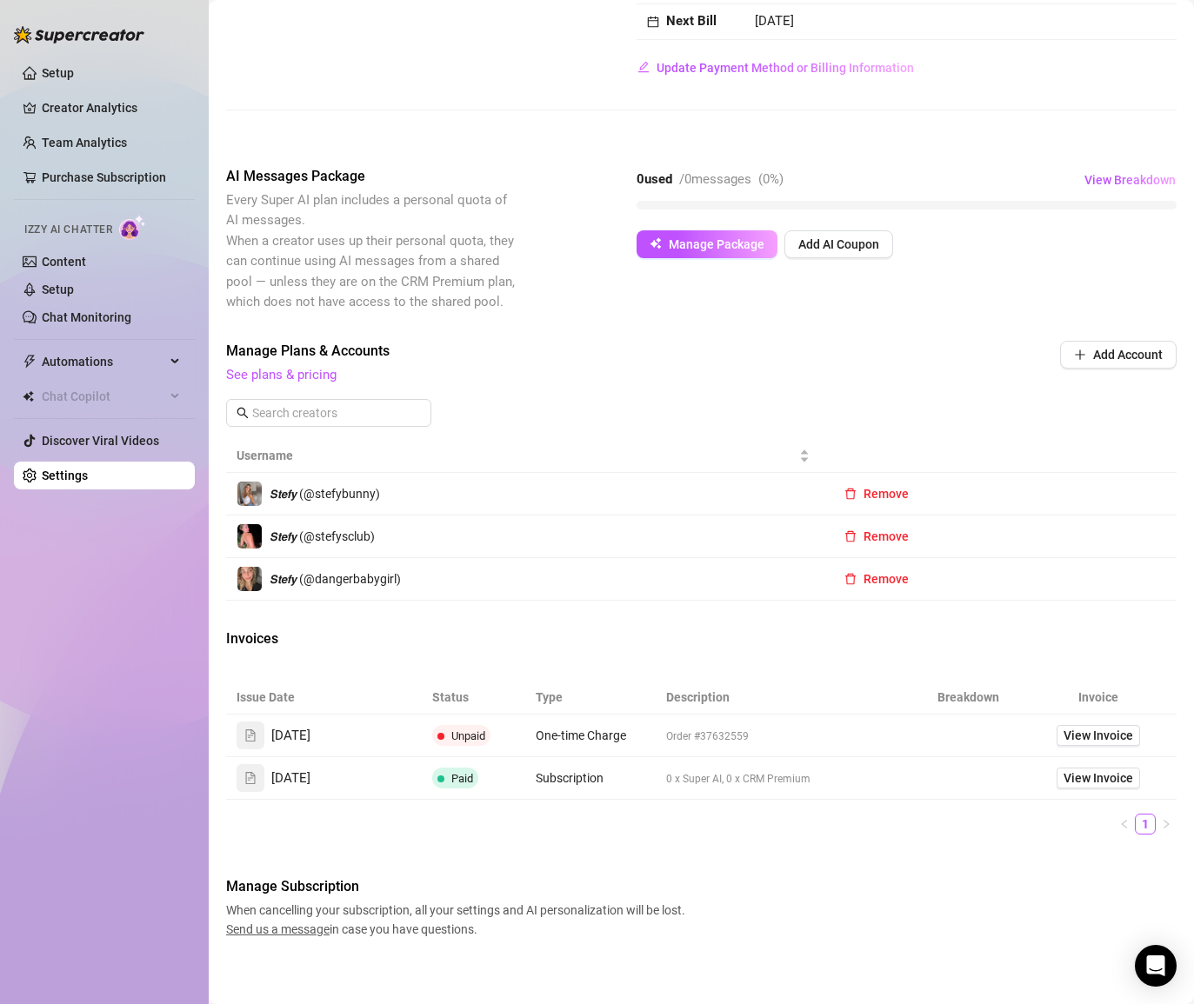
scroll to position [290, 0]
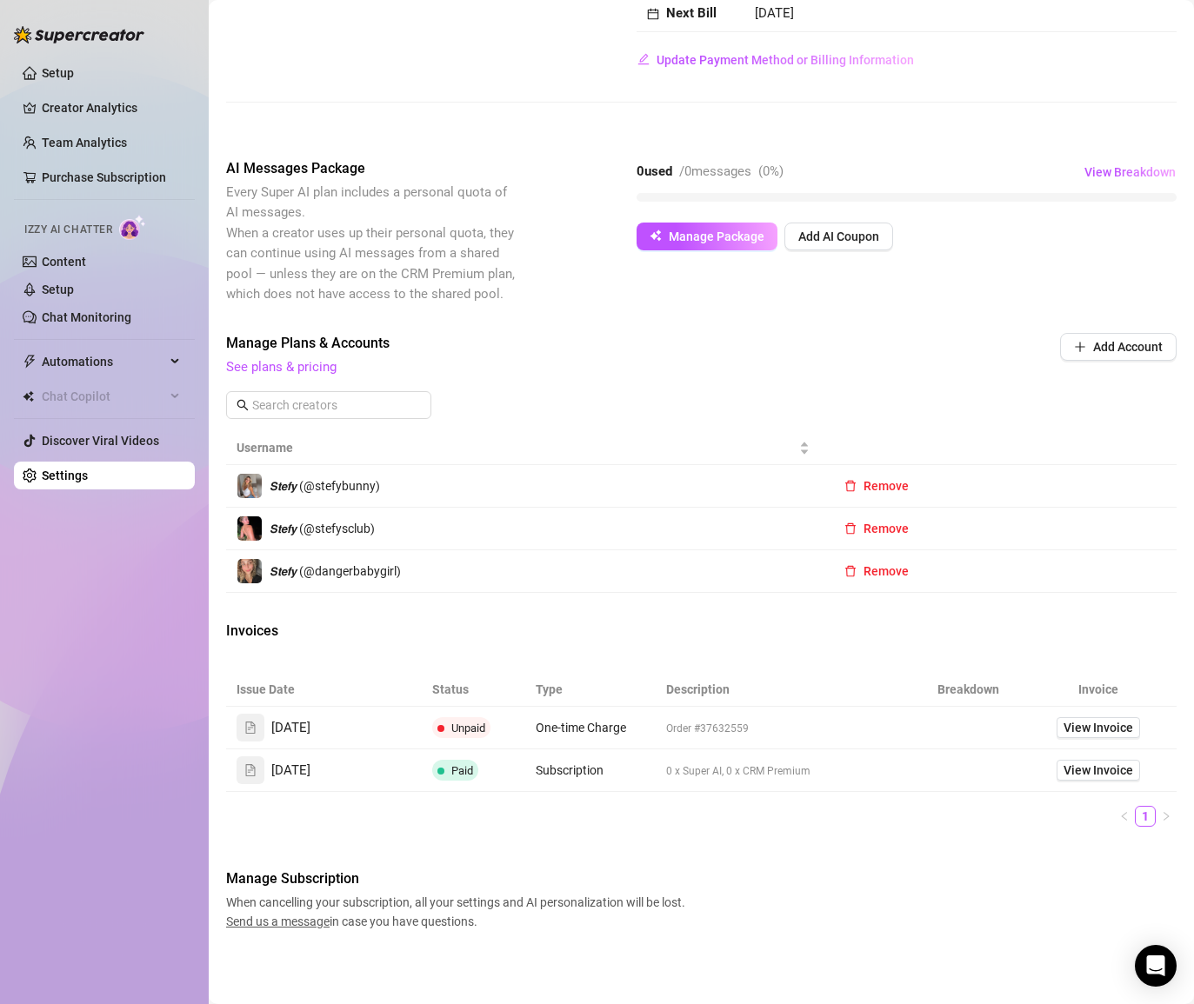
drag, startPoint x: 546, startPoint y: 738, endPoint x: 570, endPoint y: 720, distance: 30.4
click at [546, 738] on td "One-time Charge" at bounding box center [590, 728] width 130 height 43
click at [570, 721] on span "One-time Charge" at bounding box center [580, 728] width 90 height 14
click at [462, 727] on span "Unpaid" at bounding box center [468, 727] width 34 height 13
click at [448, 735] on span "Unpaid" at bounding box center [461, 727] width 58 height 21
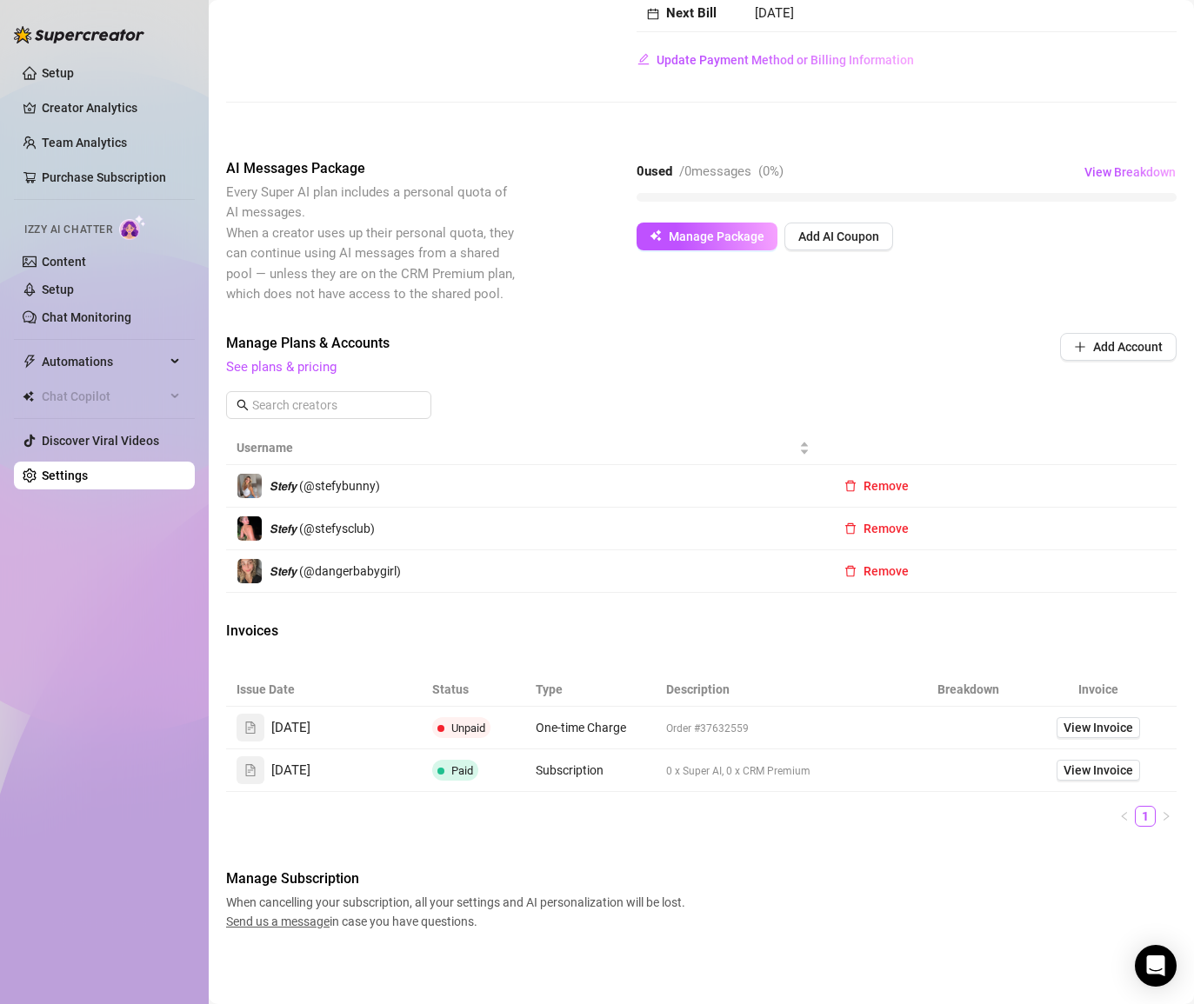
drag, startPoint x: 287, startPoint y: 706, endPoint x: 256, endPoint y: 727, distance: 36.9
click at [275, 715] on td "Aug 22, 2025" at bounding box center [324, 728] width 196 height 43
click at [256, 727] on span at bounding box center [250, 728] width 28 height 28
click at [249, 731] on icon "file-text" at bounding box center [250, 727] width 12 height 12
click at [937, 726] on td at bounding box center [968, 728] width 104 height 43
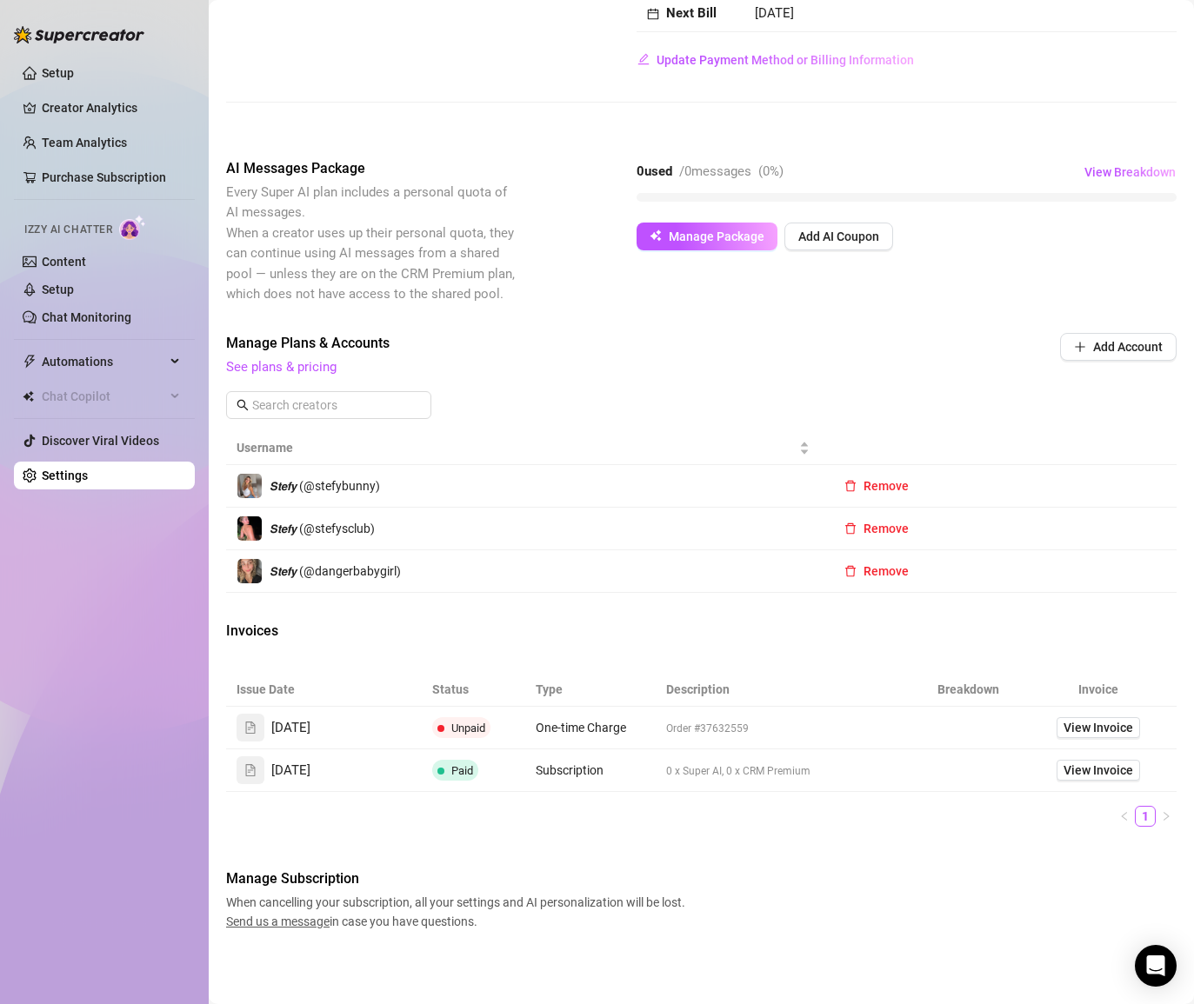
drag, startPoint x: 937, startPoint y: 726, endPoint x: 961, endPoint y: 684, distance: 47.9
click at [938, 725] on td at bounding box center [968, 728] width 104 height 43
click at [962, 681] on th "Breakdown" at bounding box center [968, 690] width 104 height 34
click at [959, 687] on th "Breakdown" at bounding box center [968, 690] width 104 height 34
drag, startPoint x: 928, startPoint y: 721, endPoint x: 849, endPoint y: 727, distance: 78.4
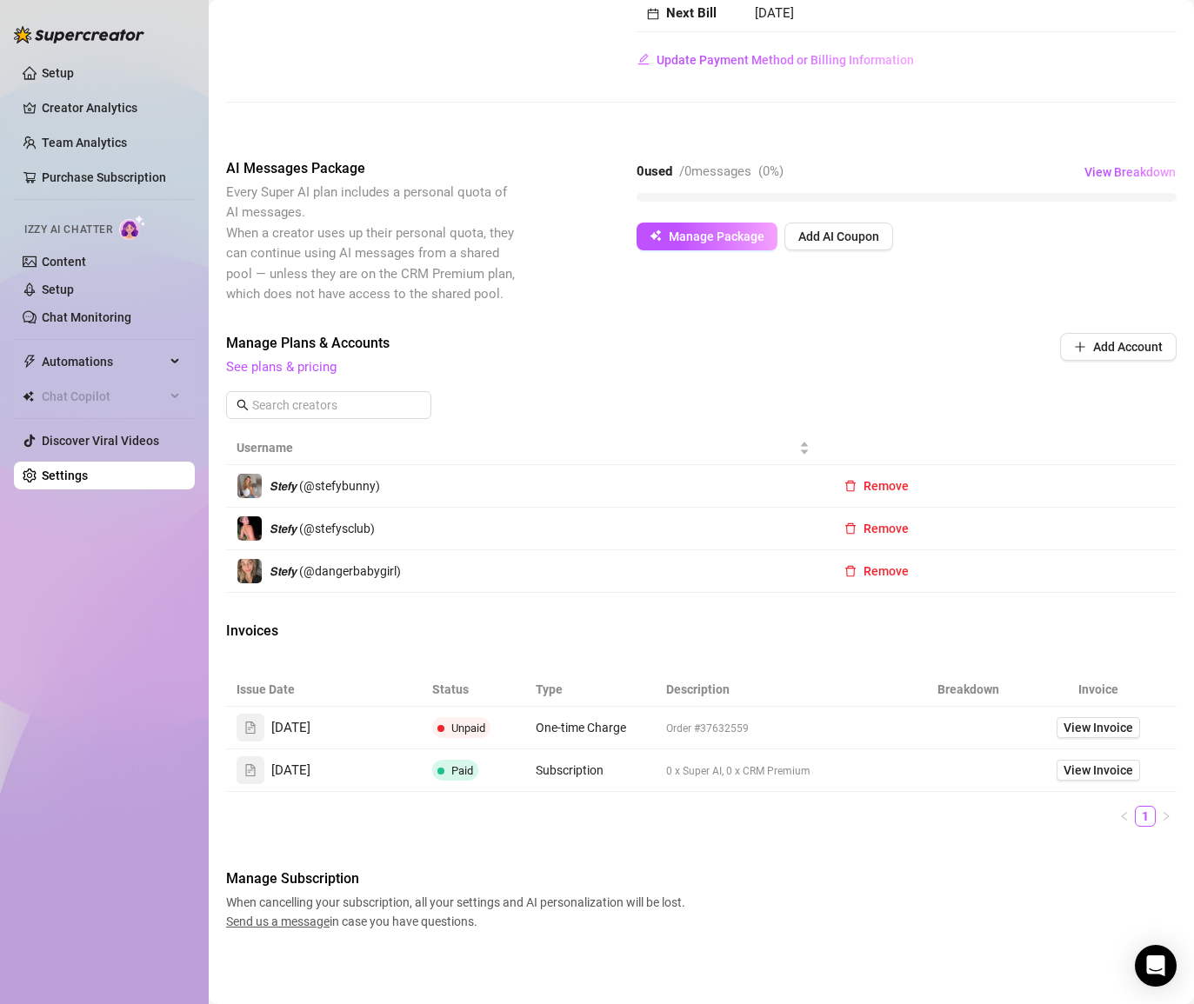
click at [926, 721] on td at bounding box center [968, 728] width 104 height 43
drag, startPoint x: 849, startPoint y: 727, endPoint x: 637, endPoint y: 725, distance: 212.1
click at [637, 725] on tr "Aug 22, 2025 Unpaid One-time Charge Order #37632559 View Invoice" at bounding box center [701, 728] width 950 height 43
click at [688, 709] on td "Order #37632559" at bounding box center [785, 728] width 260 height 43
click at [739, 587] on td "𝙎𝙩𝙚𝙛𝙮 (@dangerbabygirl)" at bounding box center [523, 571] width 594 height 43
